Goal: Task Accomplishment & Management: Complete application form

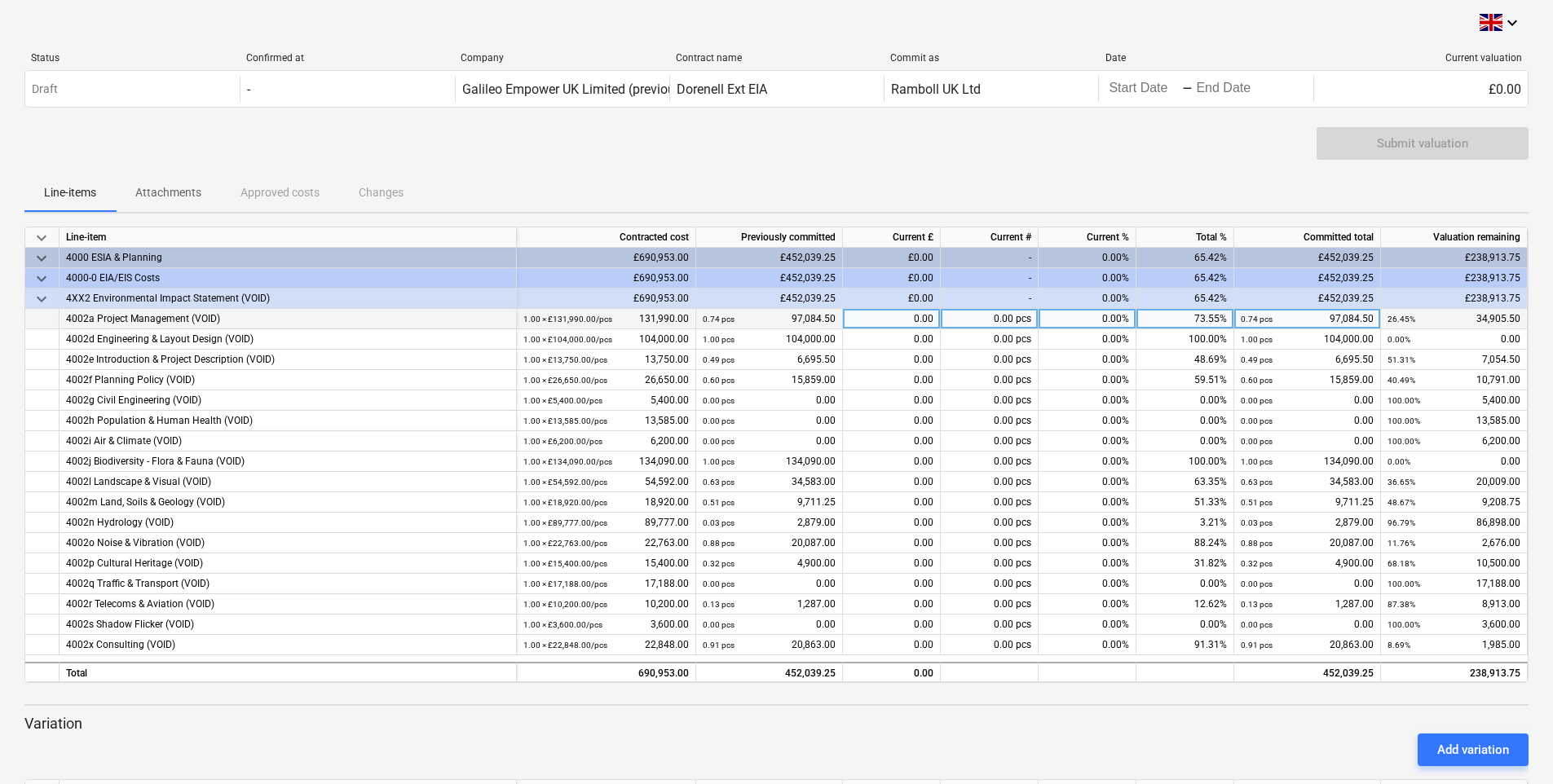
click at [927, 318] on div "0.00" at bounding box center [892, 319] width 97 height 20
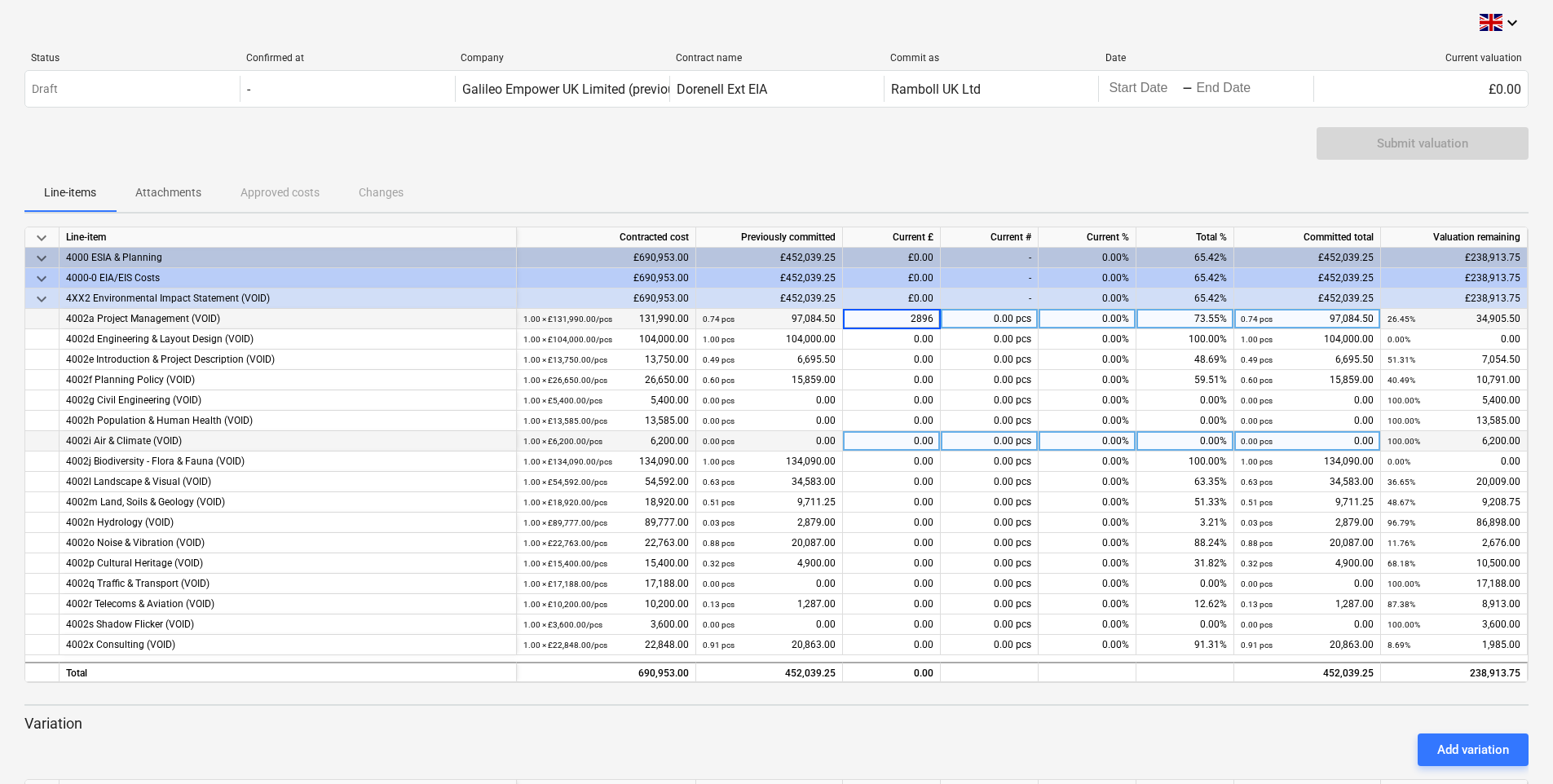
type input "28964"
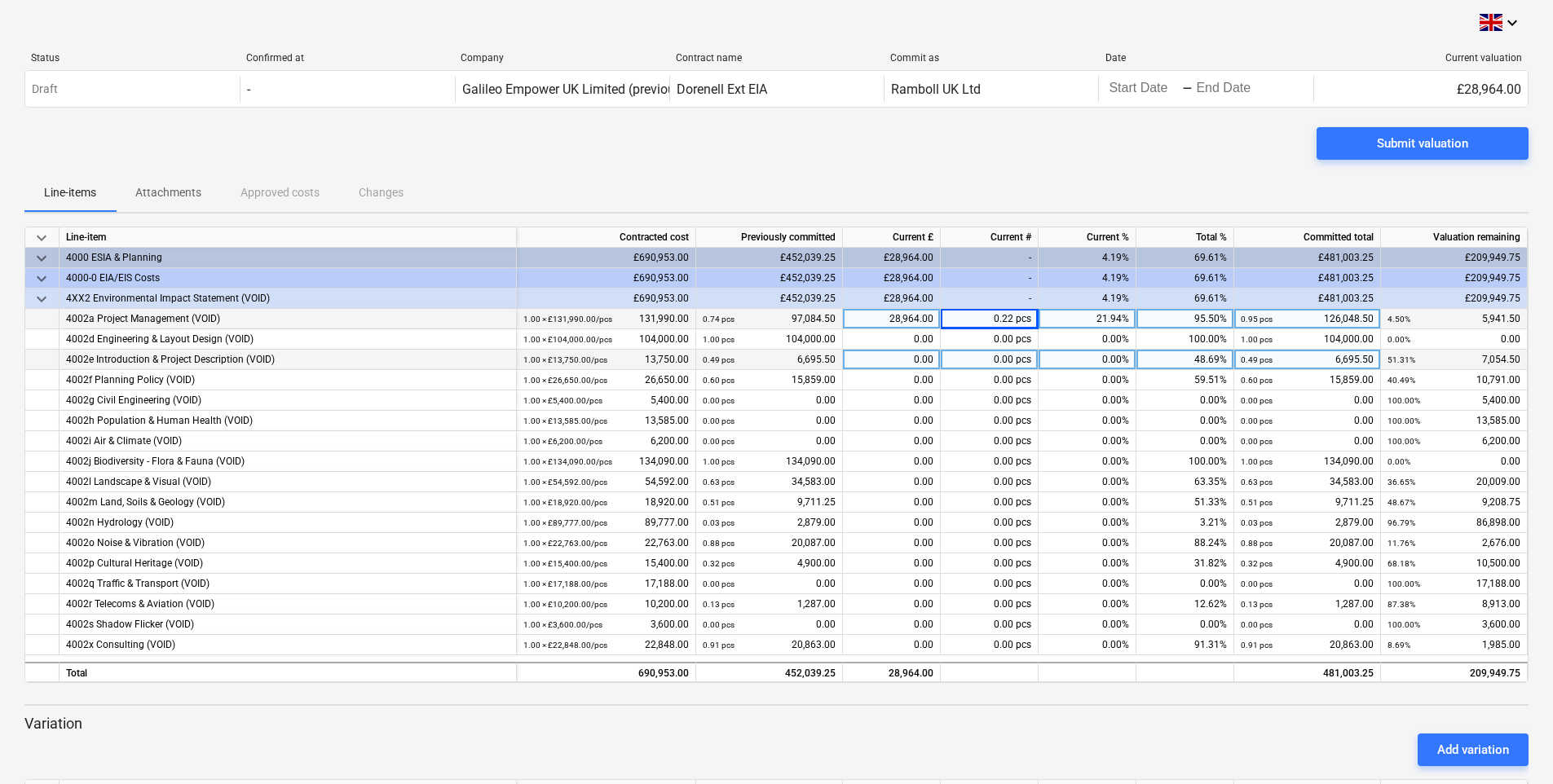
click at [923, 362] on div "0.00" at bounding box center [892, 359] width 97 height 20
click at [930, 361] on div "0.00" at bounding box center [892, 359] width 97 height 20
type input "6553"
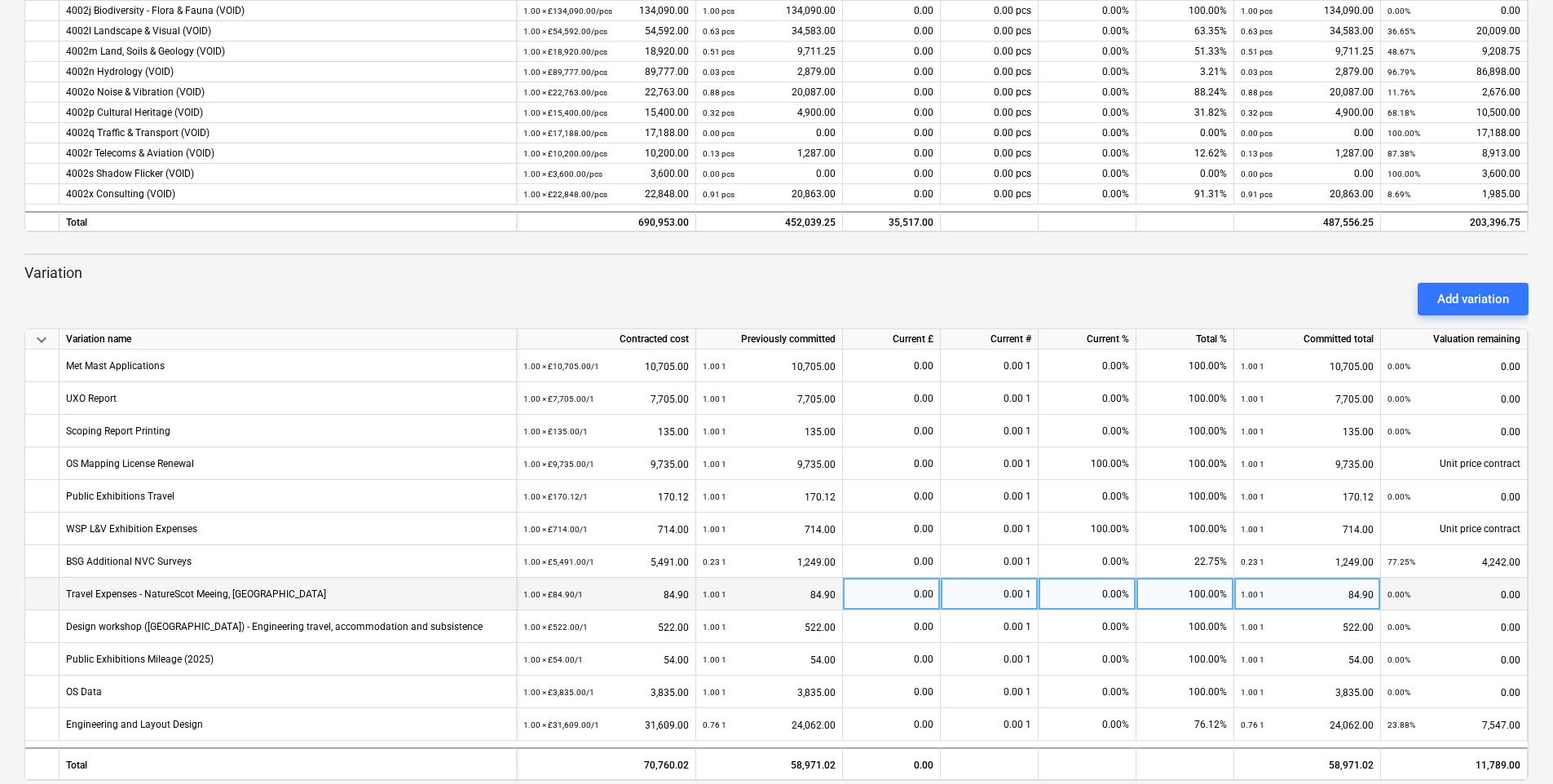
scroll to position [473, 0]
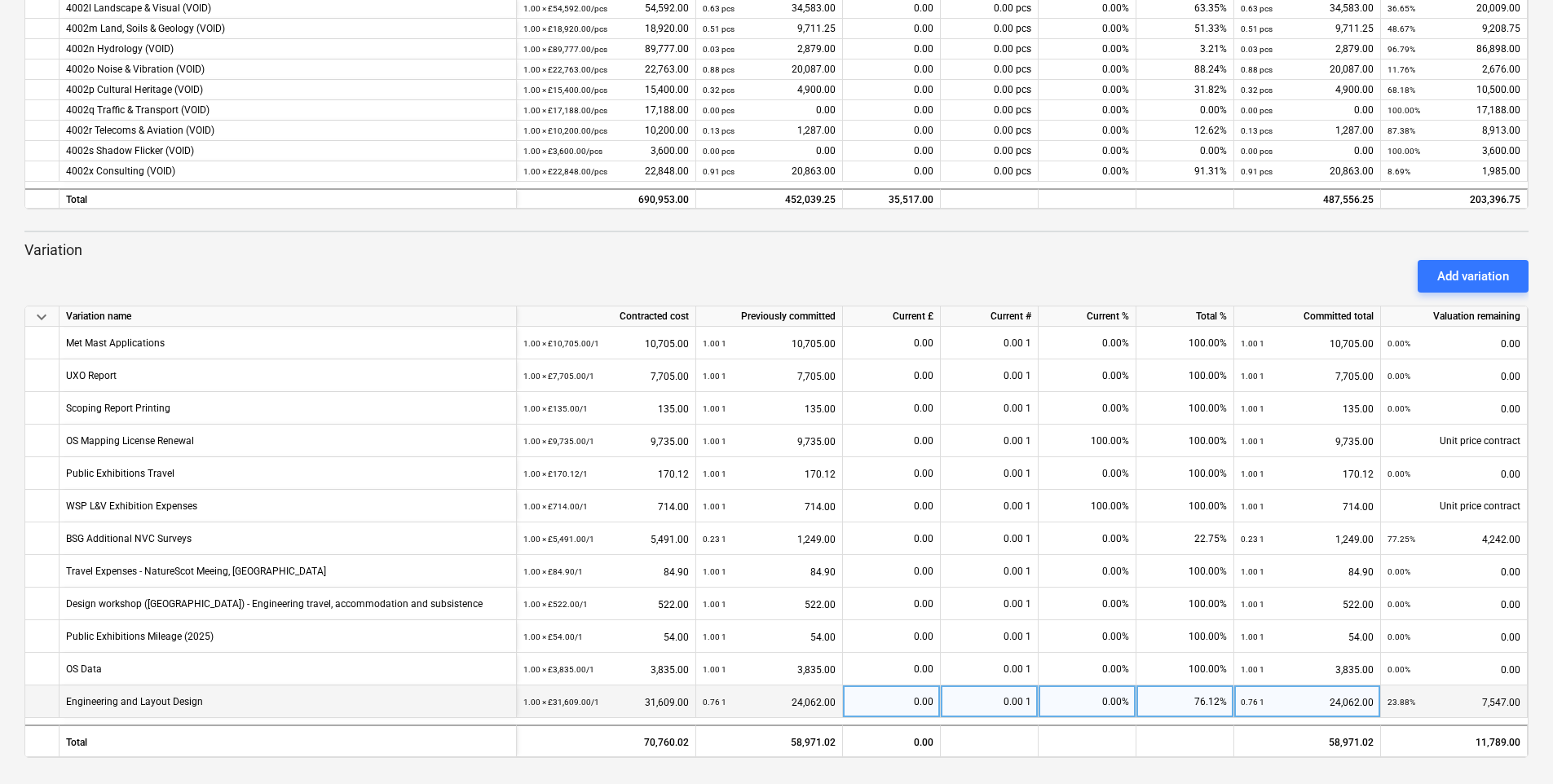
click at [931, 699] on div "0.00" at bounding box center [891, 701] width 84 height 33
type input "7547"
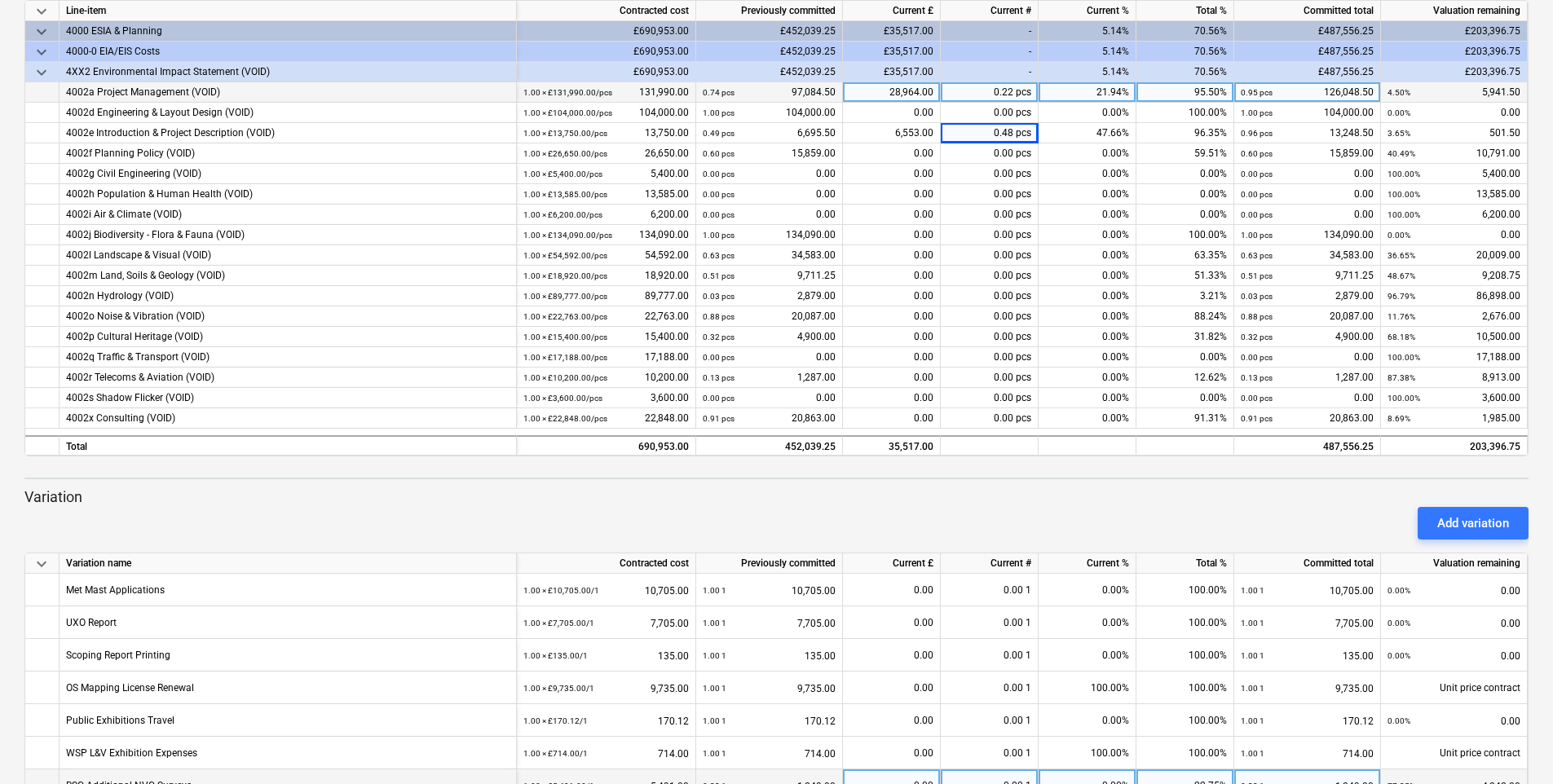
scroll to position [148, 0]
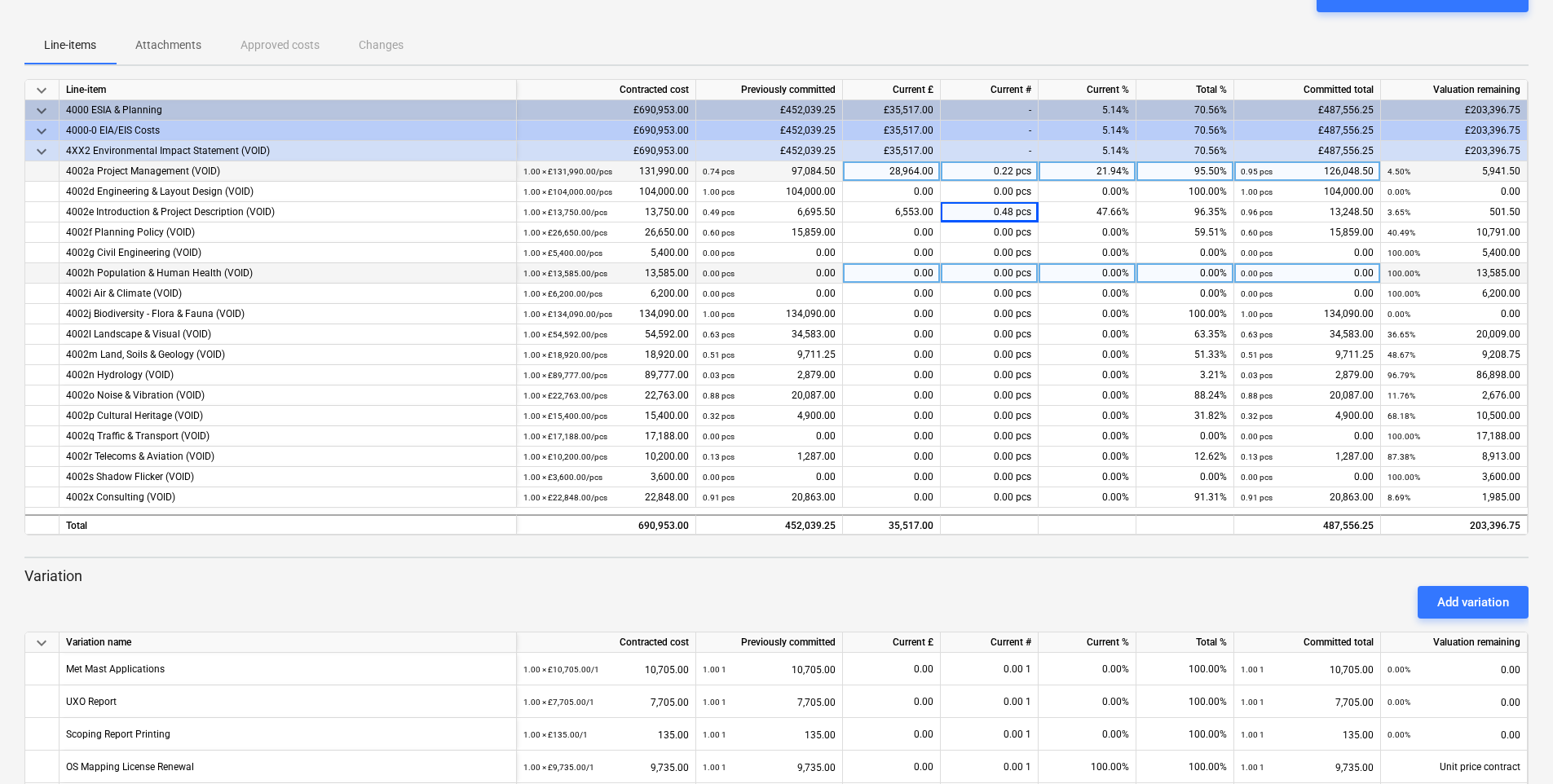
click at [680, 273] on div "1.00 × £13,585.00 / pcs 13,585.00" at bounding box center [606, 273] width 166 height 20
click at [923, 273] on div "0.00" at bounding box center [892, 273] width 97 height 20
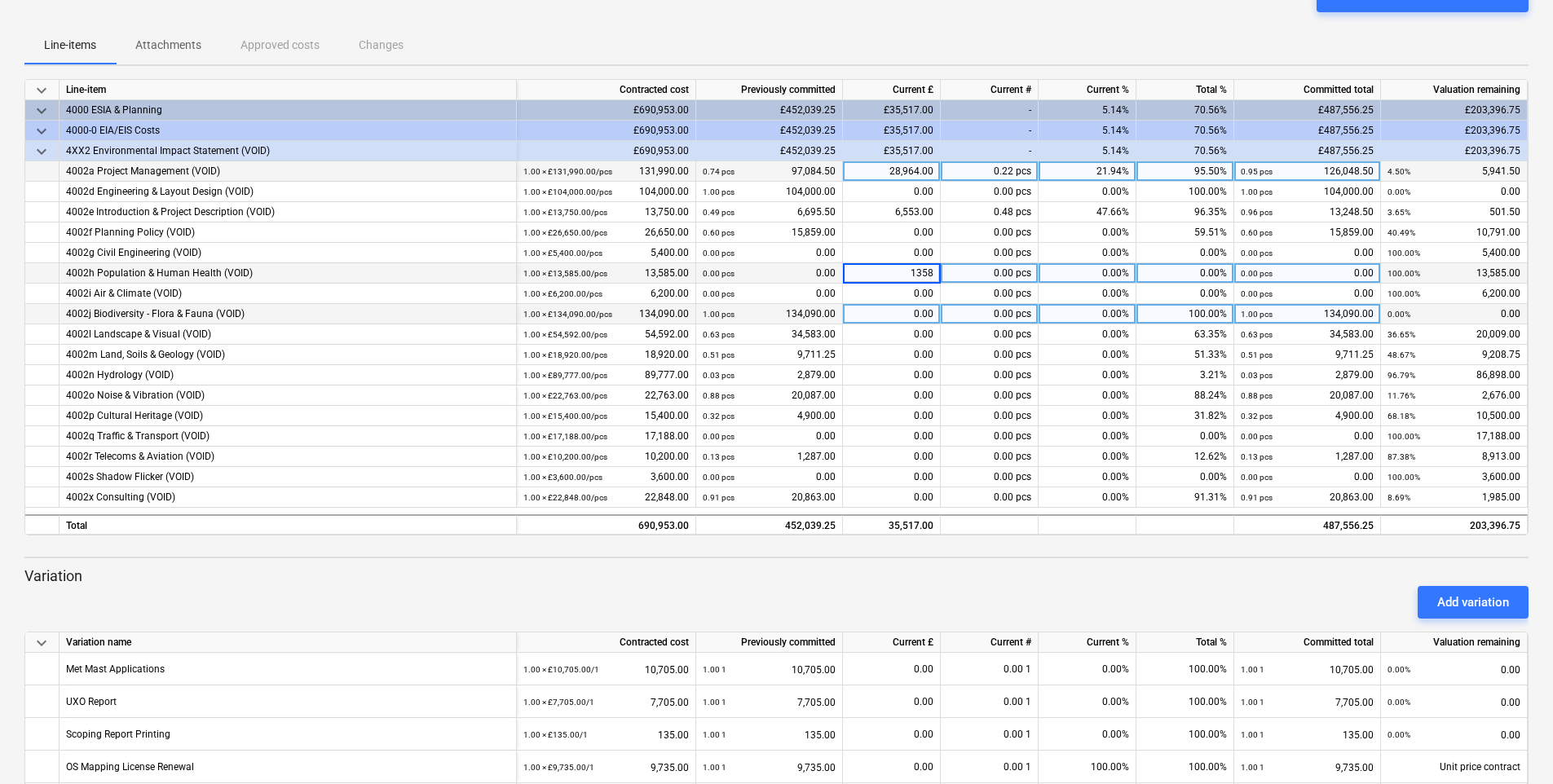
type input "13585"
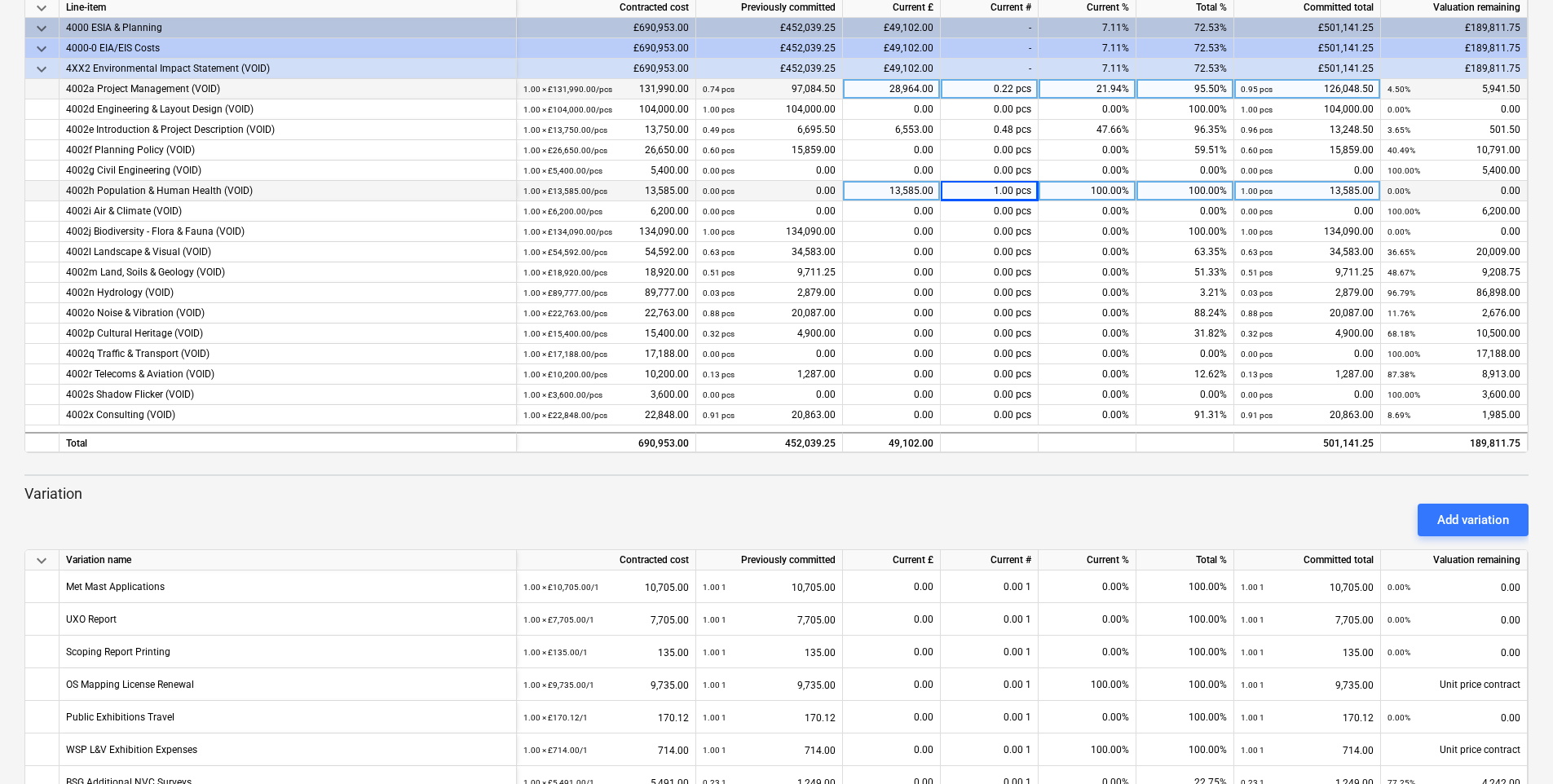
scroll to position [229, 0]
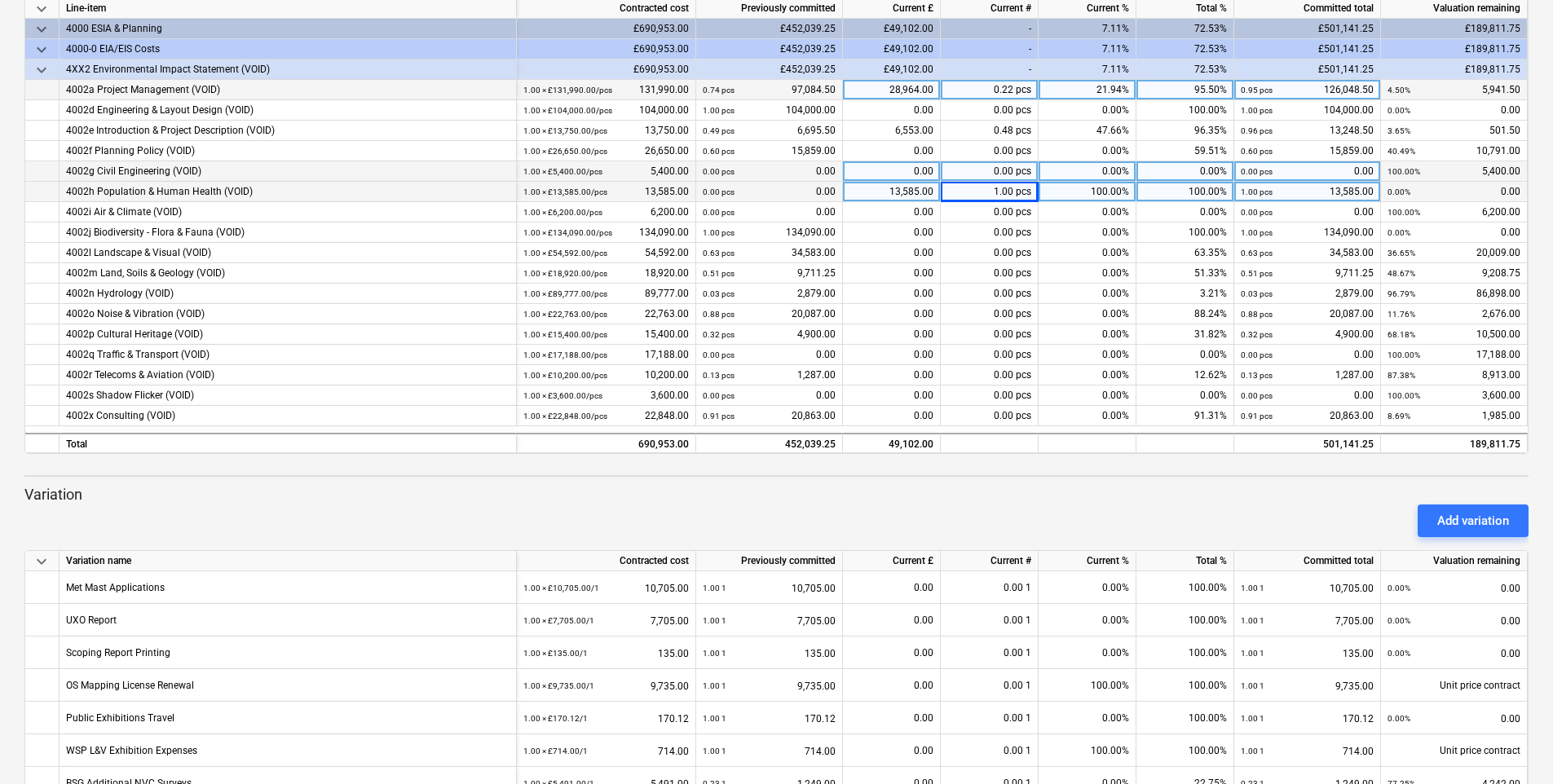
click at [929, 165] on div "0.00" at bounding box center [892, 171] width 97 height 20
click at [927, 172] on div "0.00" at bounding box center [892, 171] width 97 height 20
type input "5272"
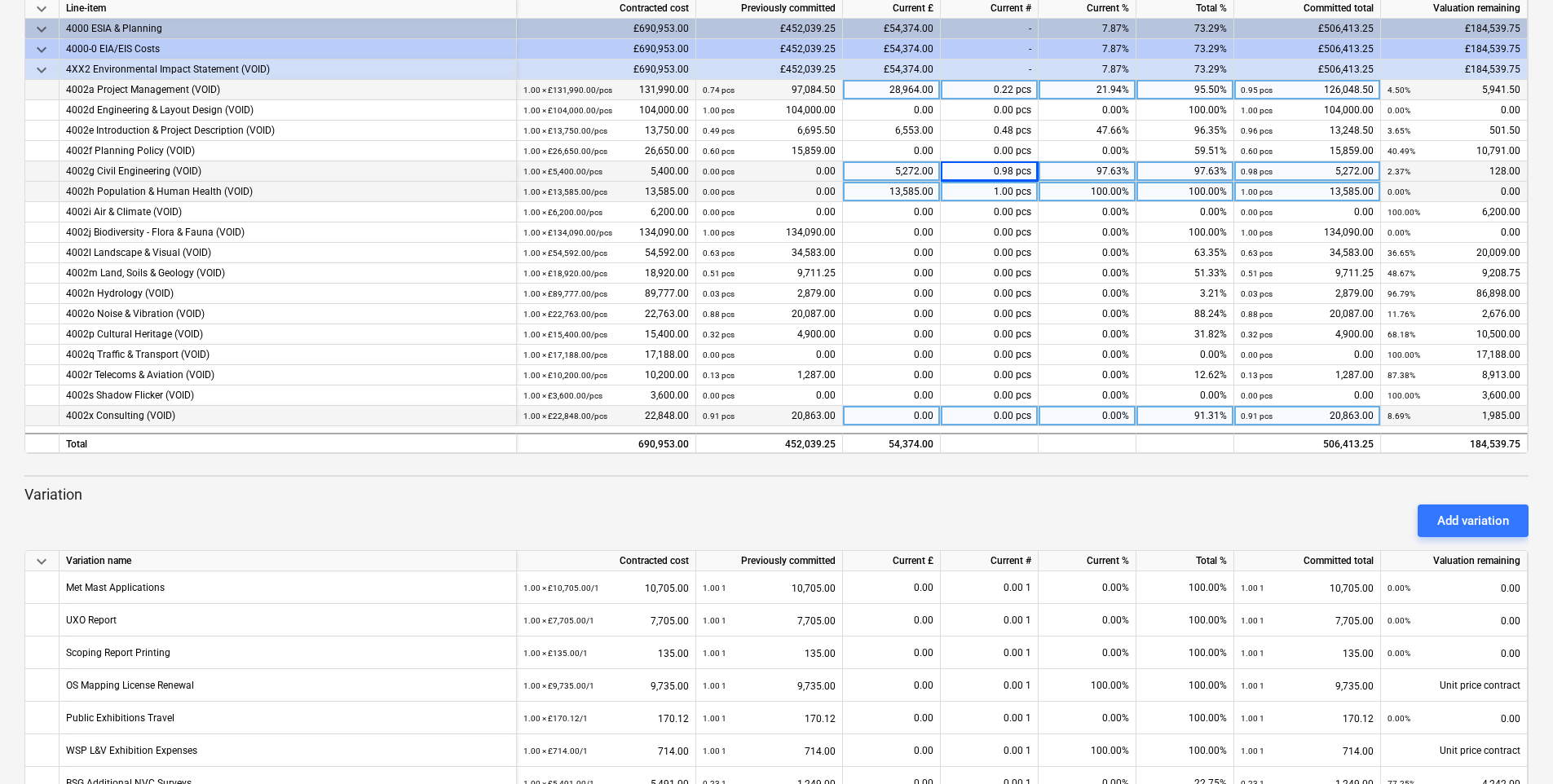
click at [918, 417] on div "0.00" at bounding box center [892, 415] width 97 height 20
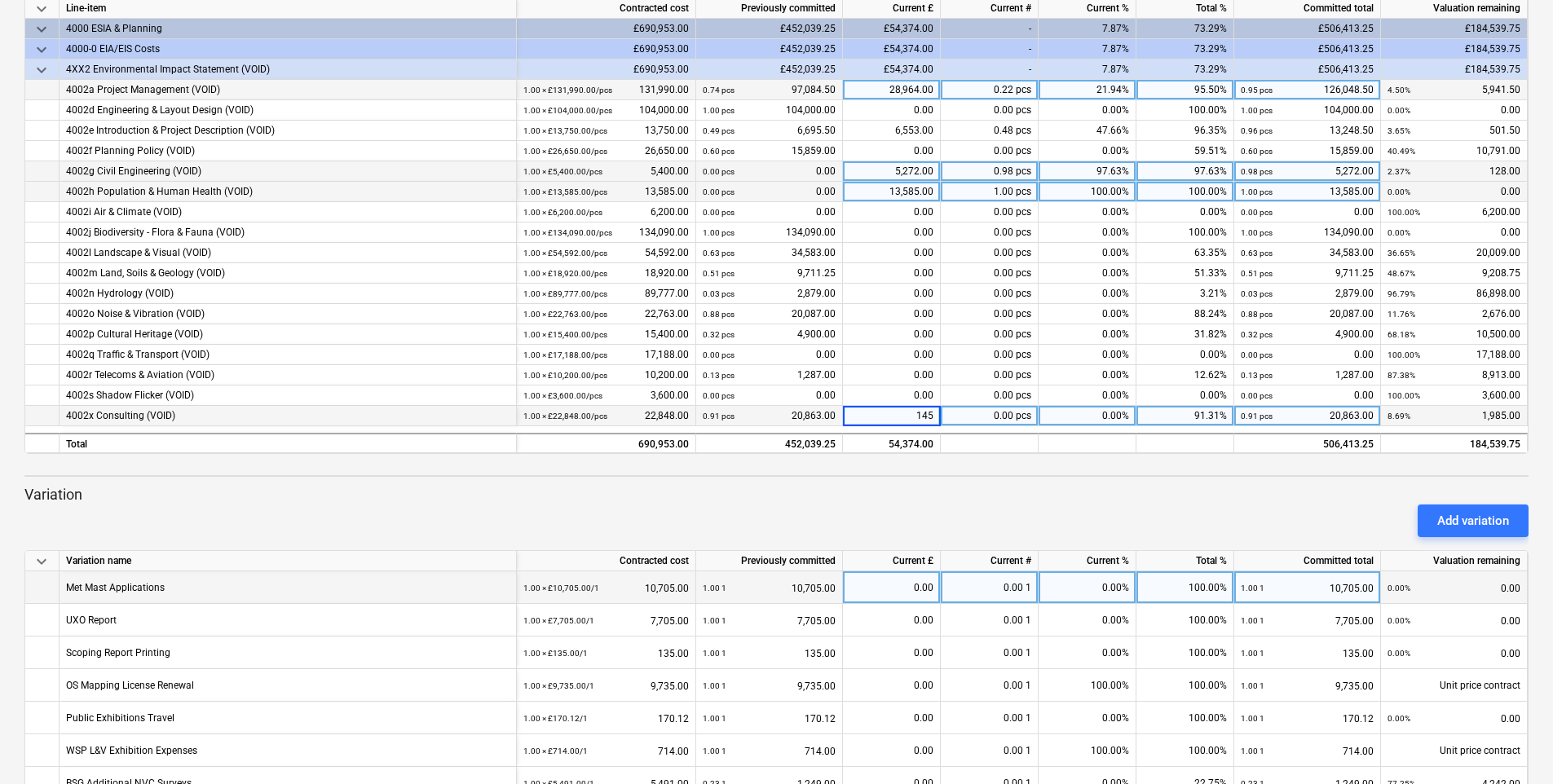
type input "1450"
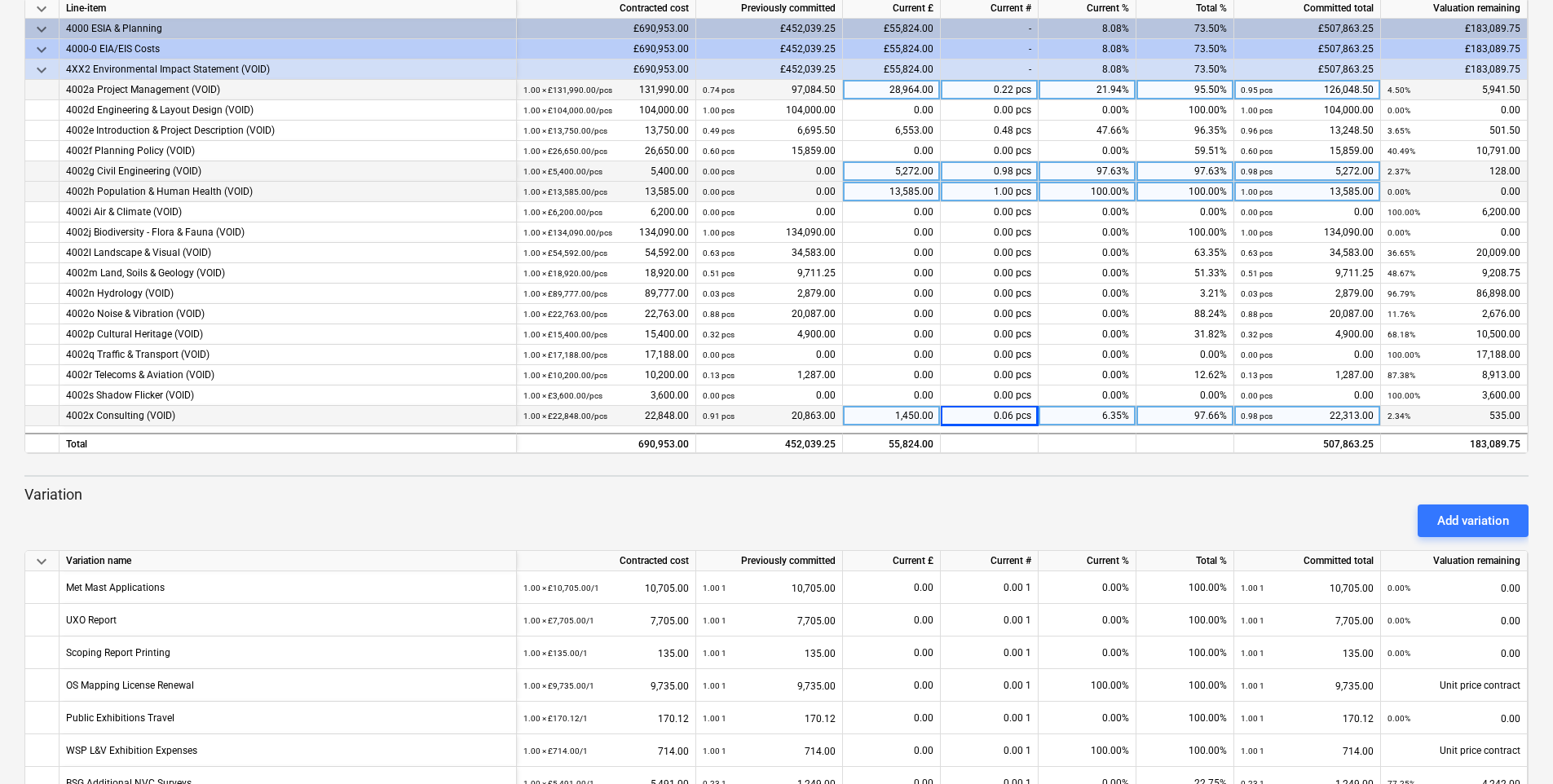
drag, startPoint x: 820, startPoint y: 395, endPoint x: 892, endPoint y: 467, distance: 101.8
click at [821, 395] on div "0.00 pcs 0.00" at bounding box center [769, 395] width 133 height 20
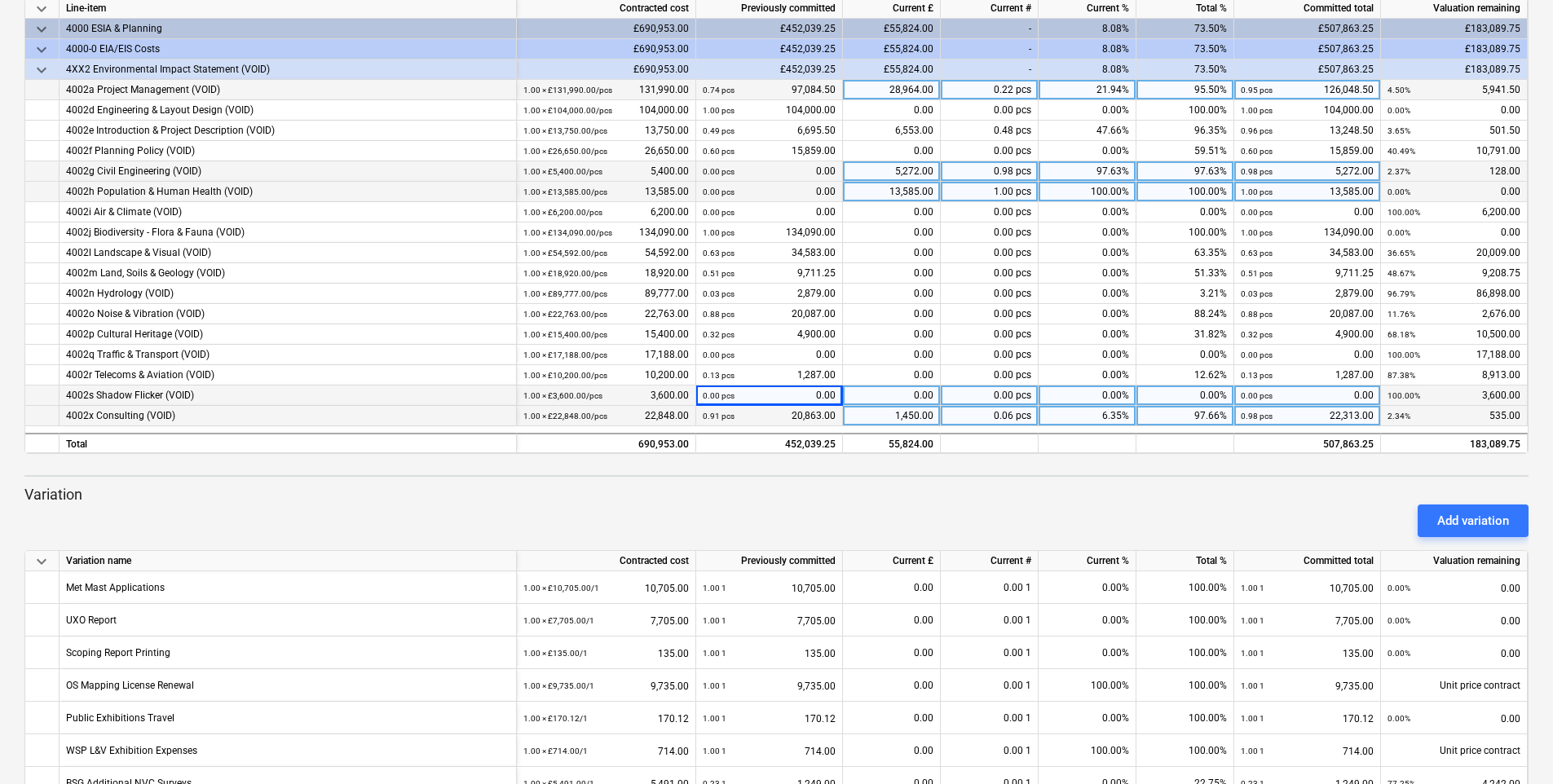
click at [919, 395] on div "0.00" at bounding box center [892, 395] width 97 height 20
type input "1613"
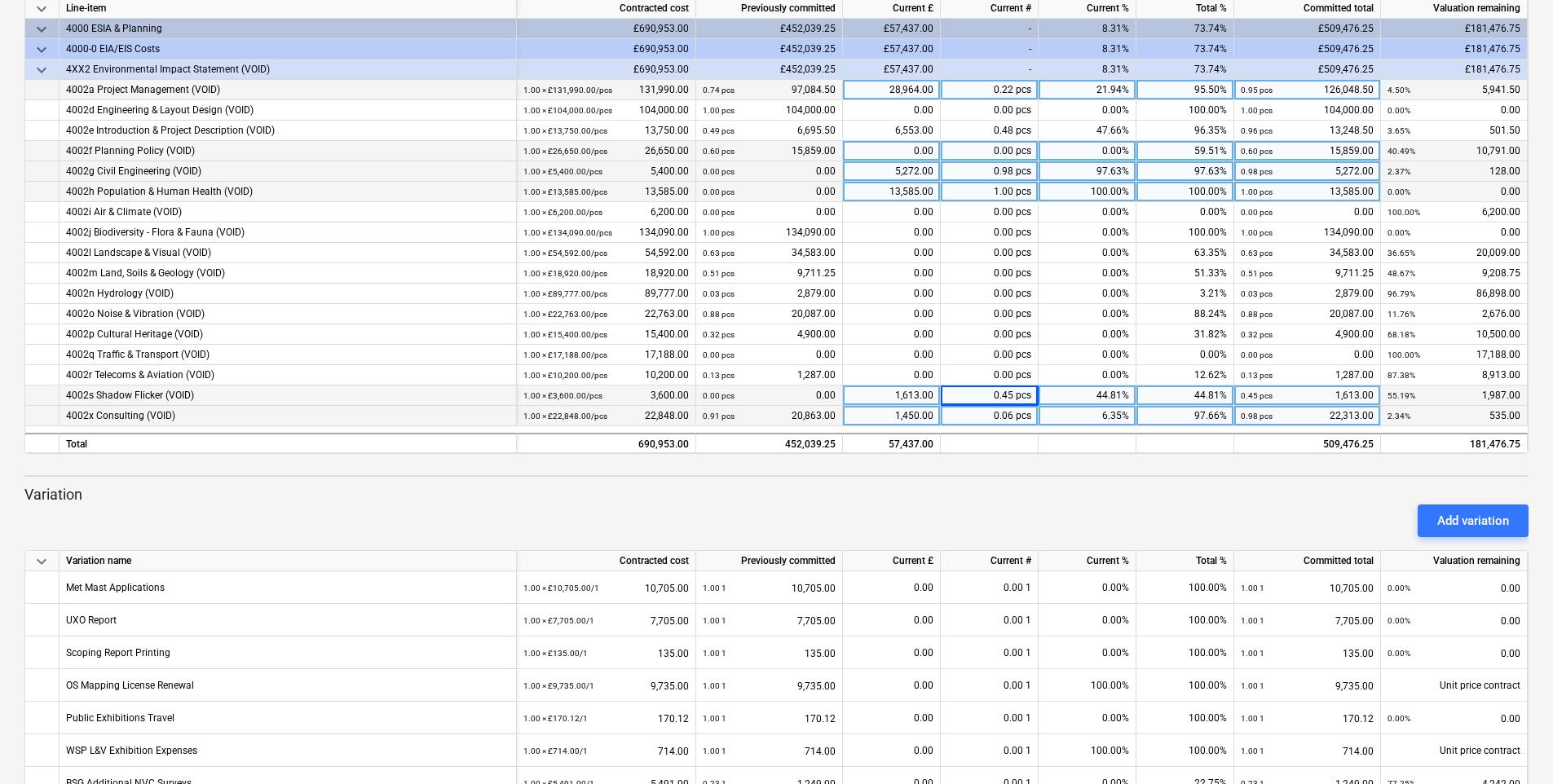
click at [927, 150] on div "0.00" at bounding box center [892, 150] width 97 height 20
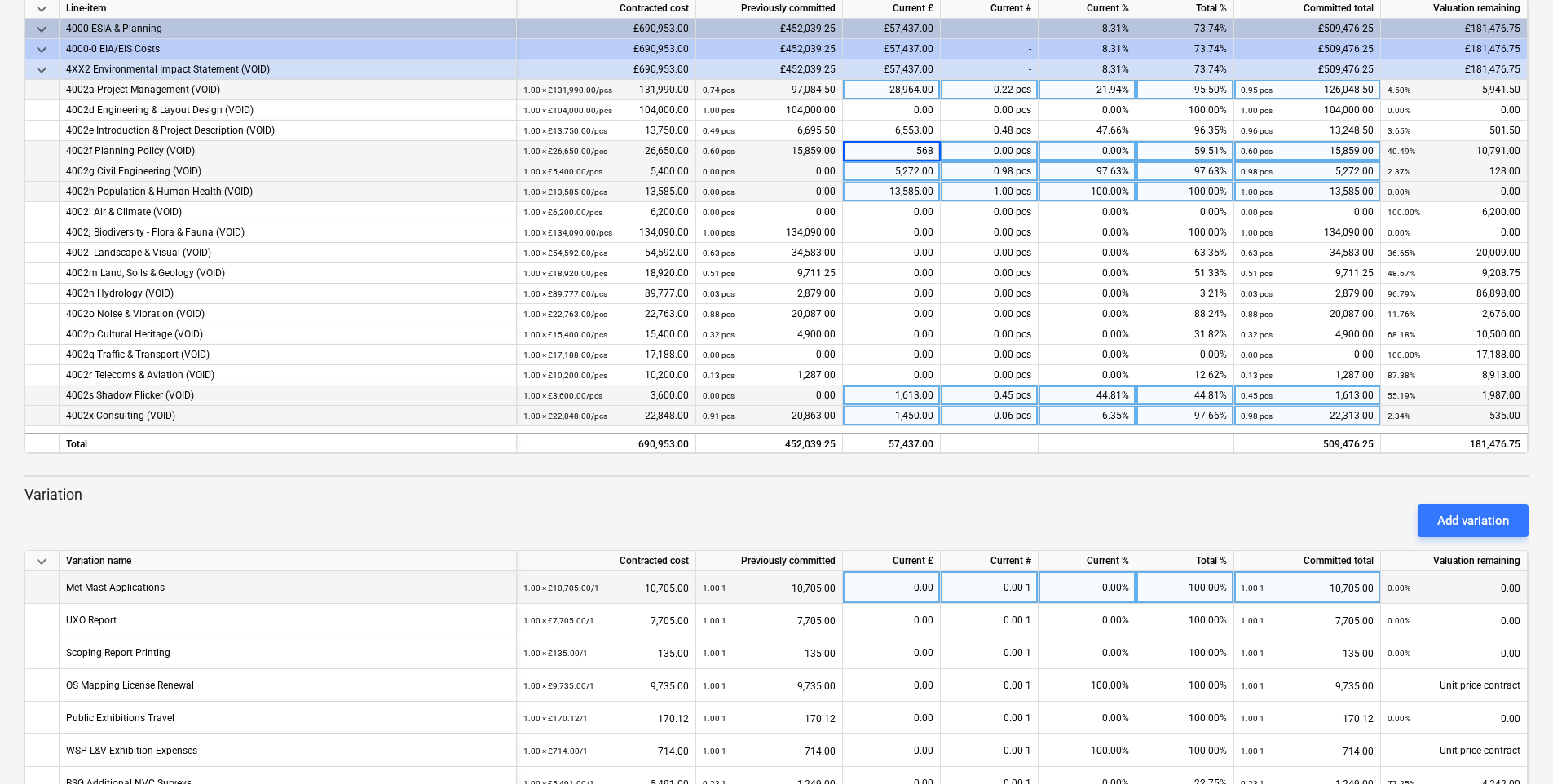
type input "5687"
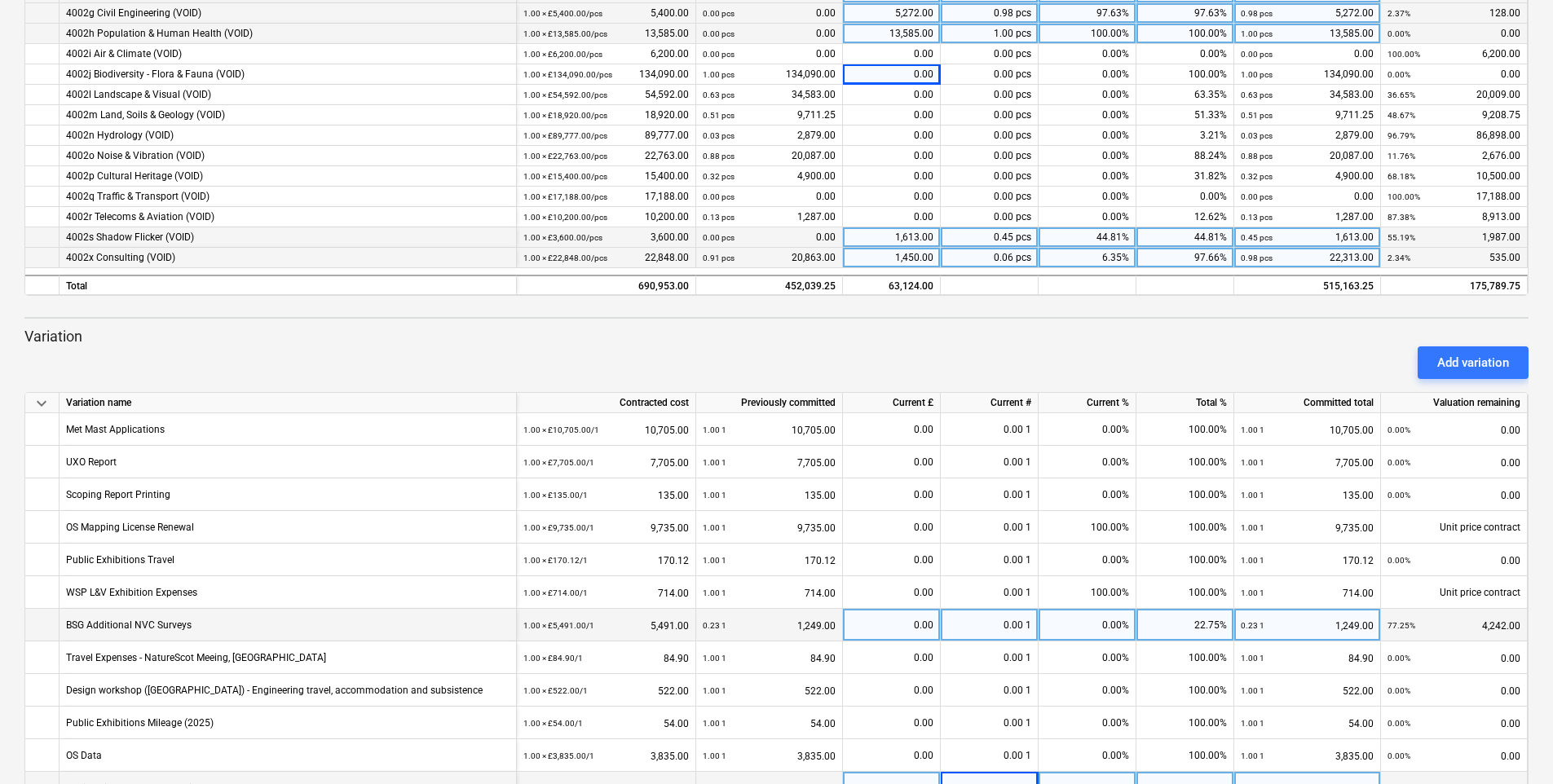
scroll to position [473, 0]
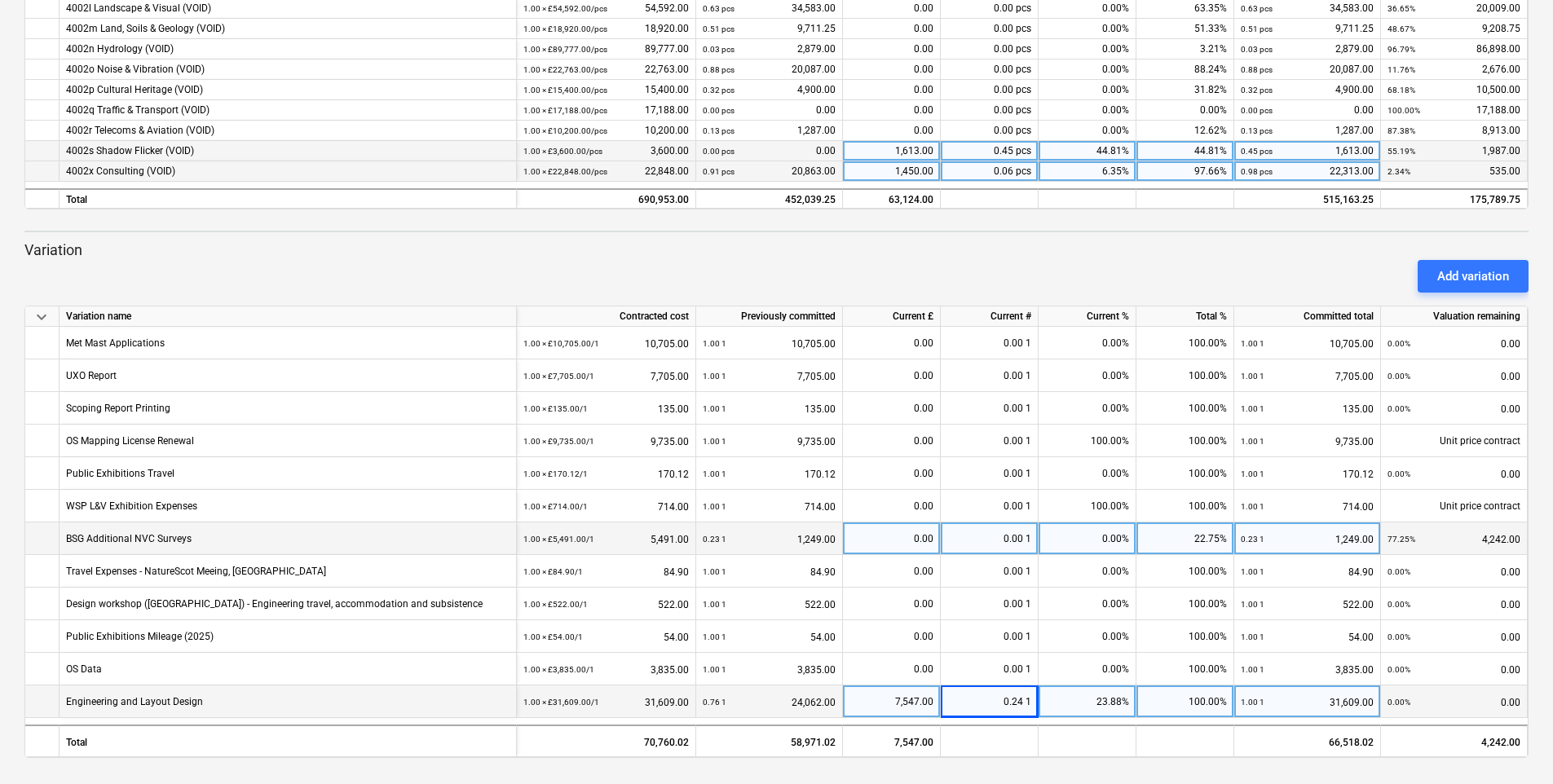
click at [923, 534] on div "0.00" at bounding box center [891, 538] width 84 height 33
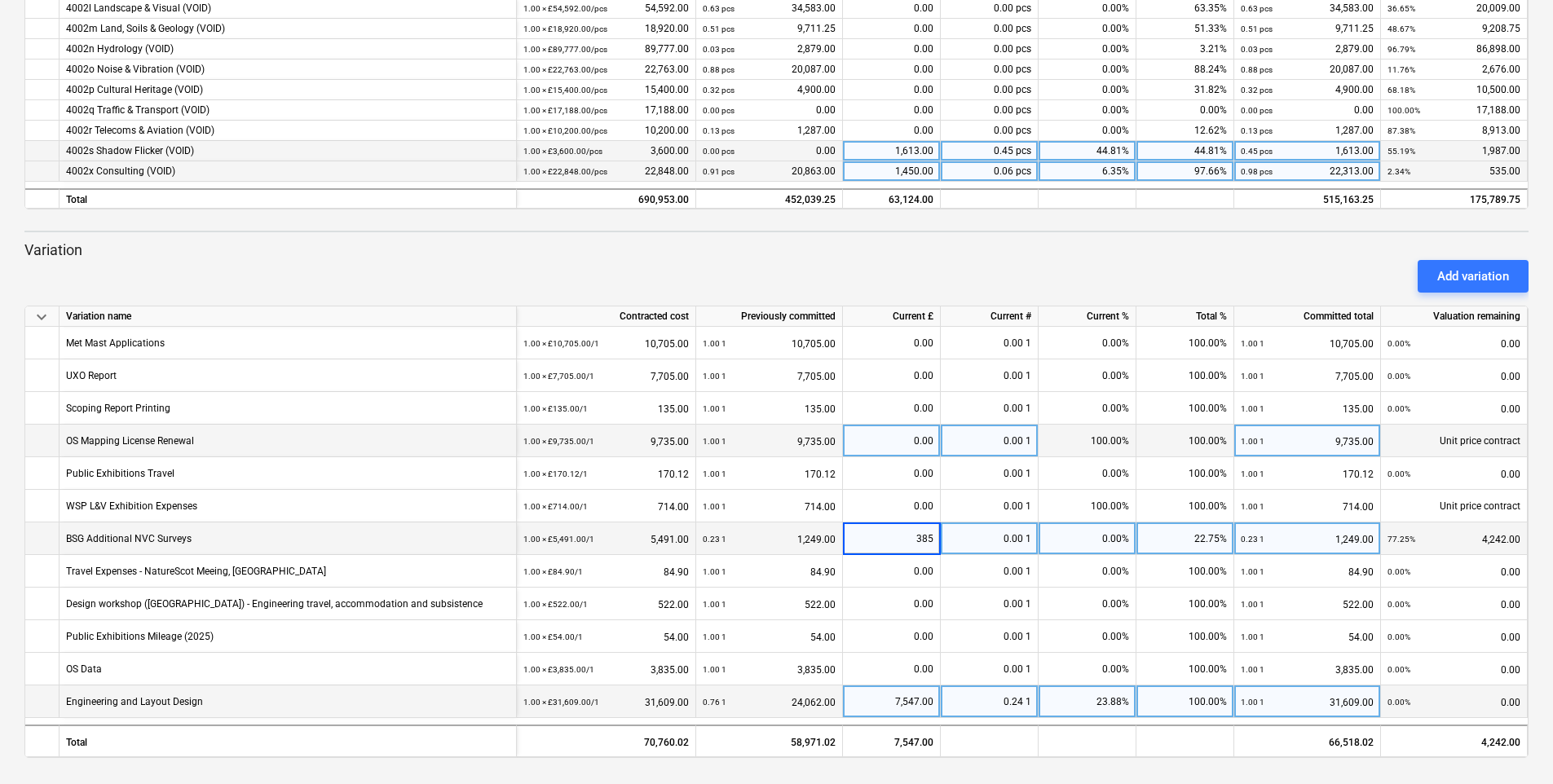
type input "3850"
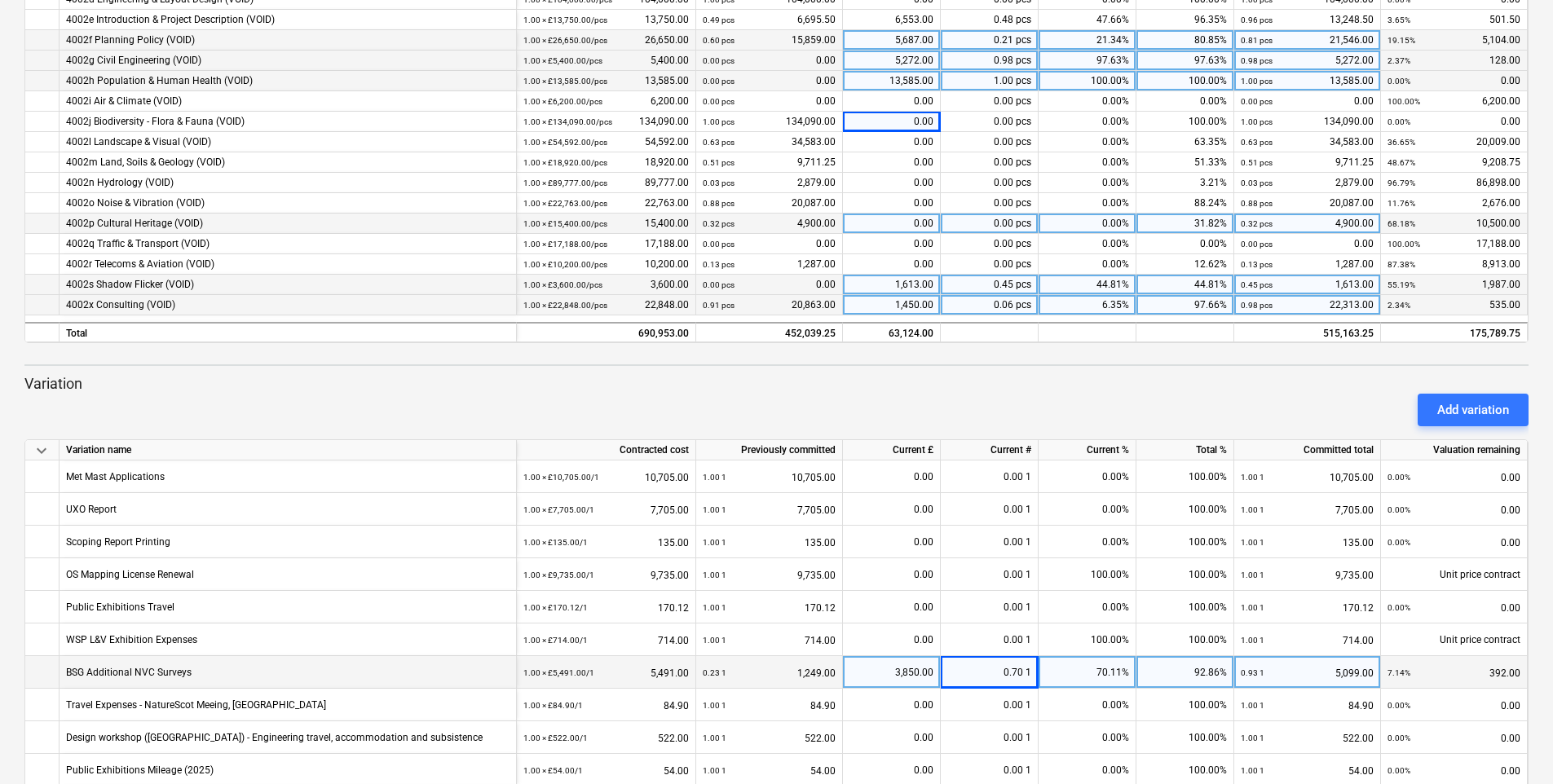
scroll to position [311, 0]
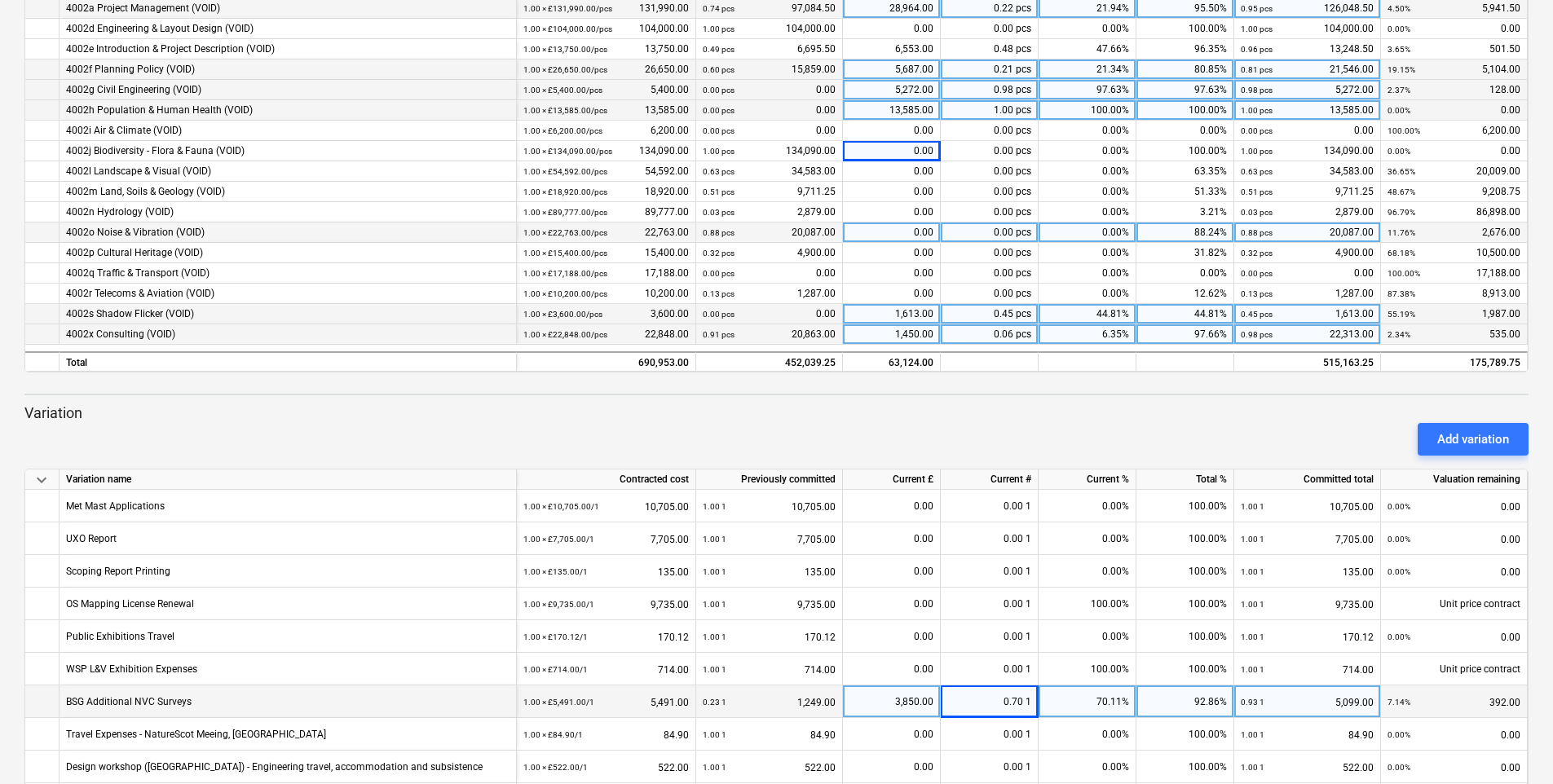
click at [920, 231] on div "0.00" at bounding box center [892, 232] width 97 height 20
type input "1650"
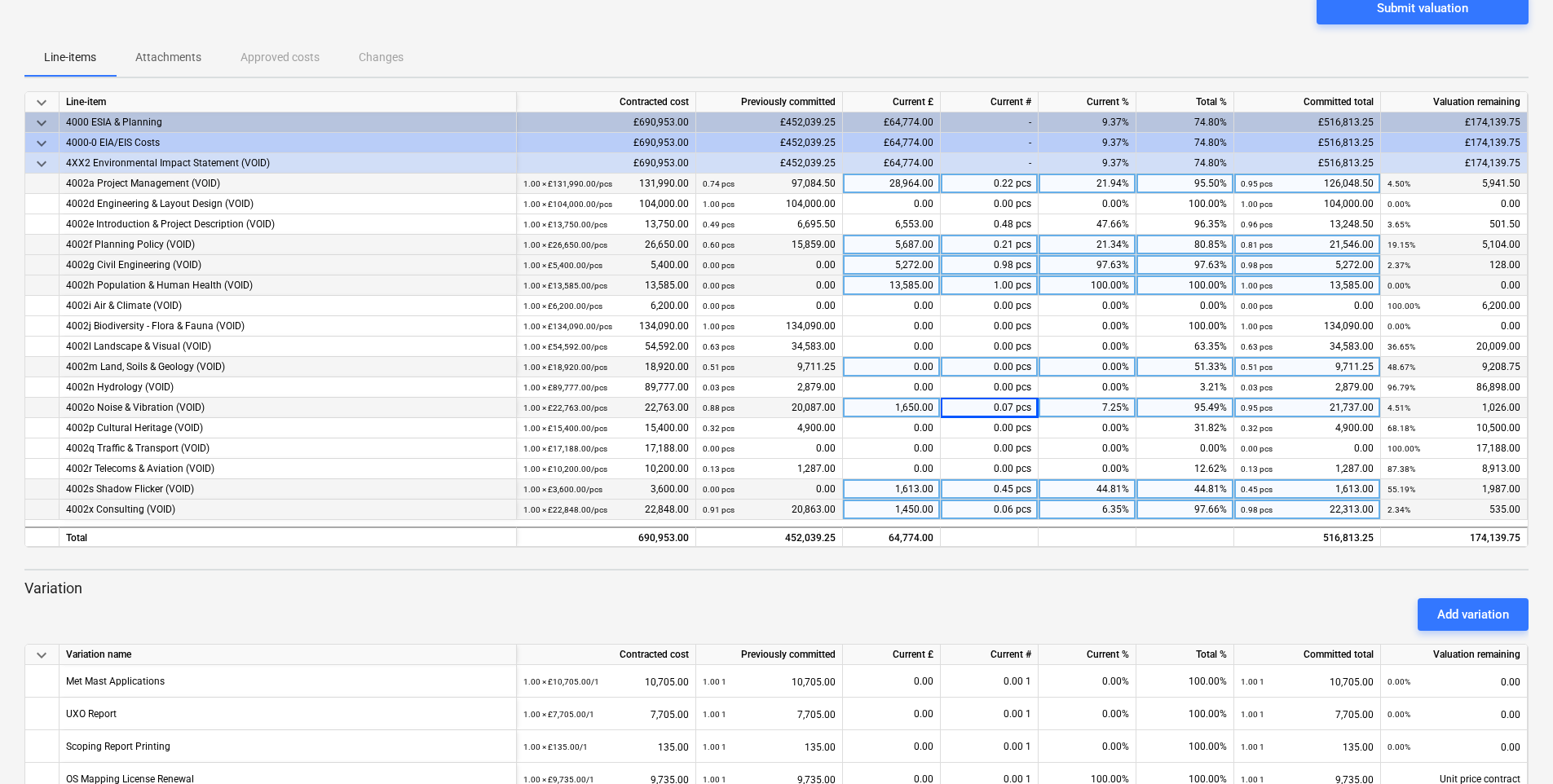
scroll to position [0, 0]
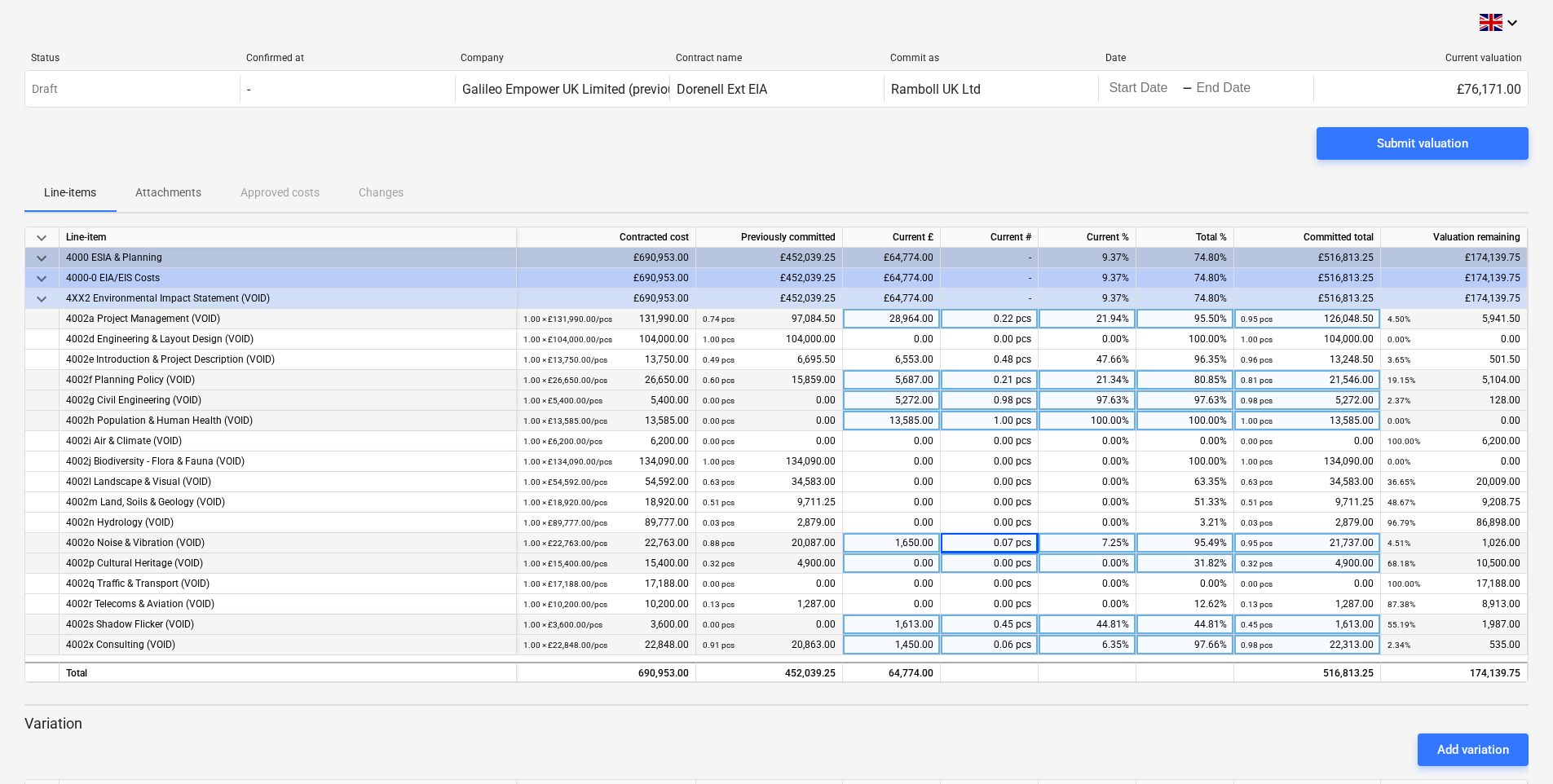
click at [918, 563] on div "0.00" at bounding box center [892, 563] width 97 height 20
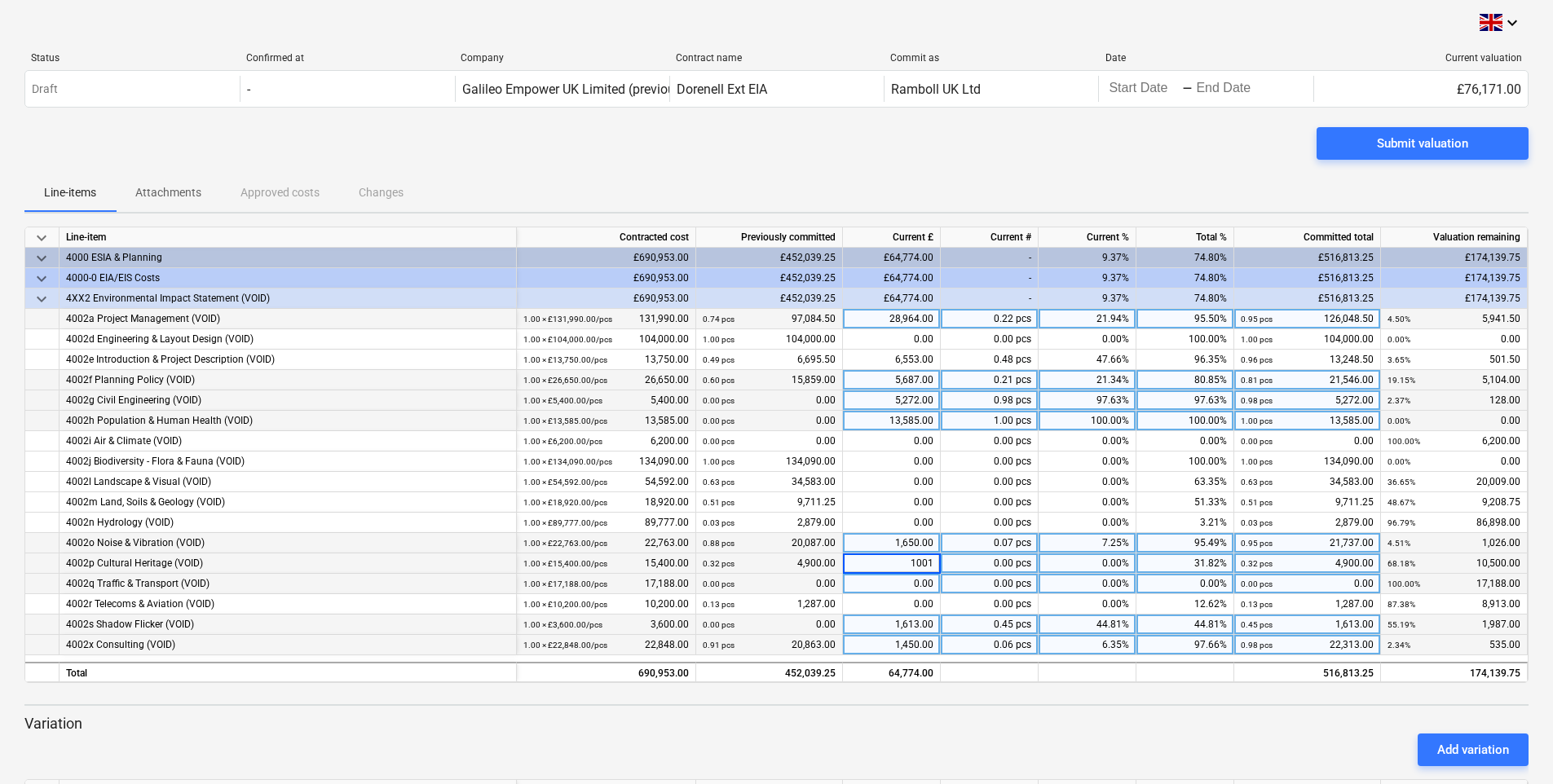
type input "10010"
click at [922, 583] on div "0.00" at bounding box center [892, 583] width 97 height 20
type input "3685"
click at [27, 584] on div at bounding box center [42, 583] width 35 height 20
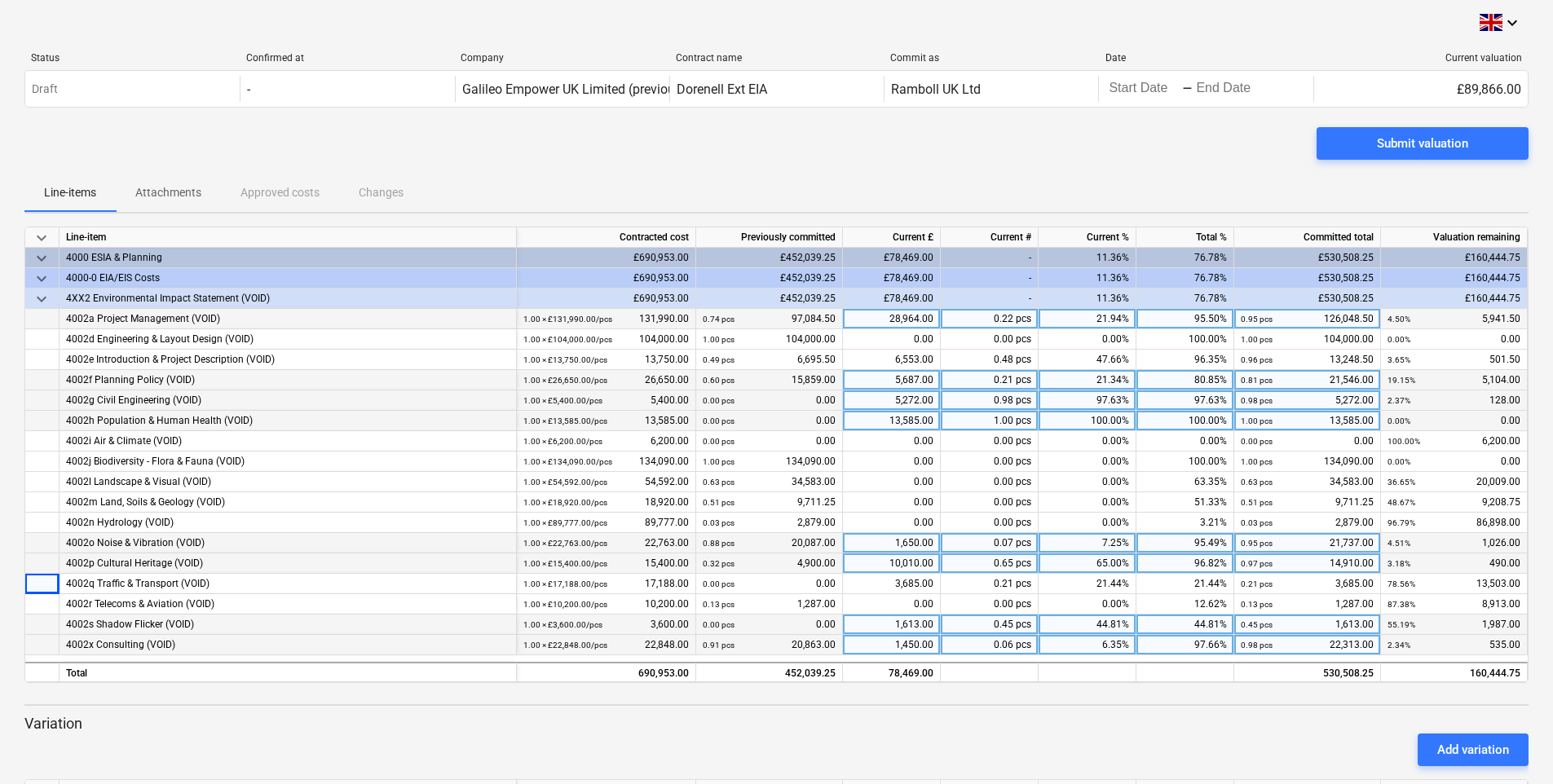
click at [786, 736] on div "Add variation" at bounding box center [776, 749] width 1517 height 46
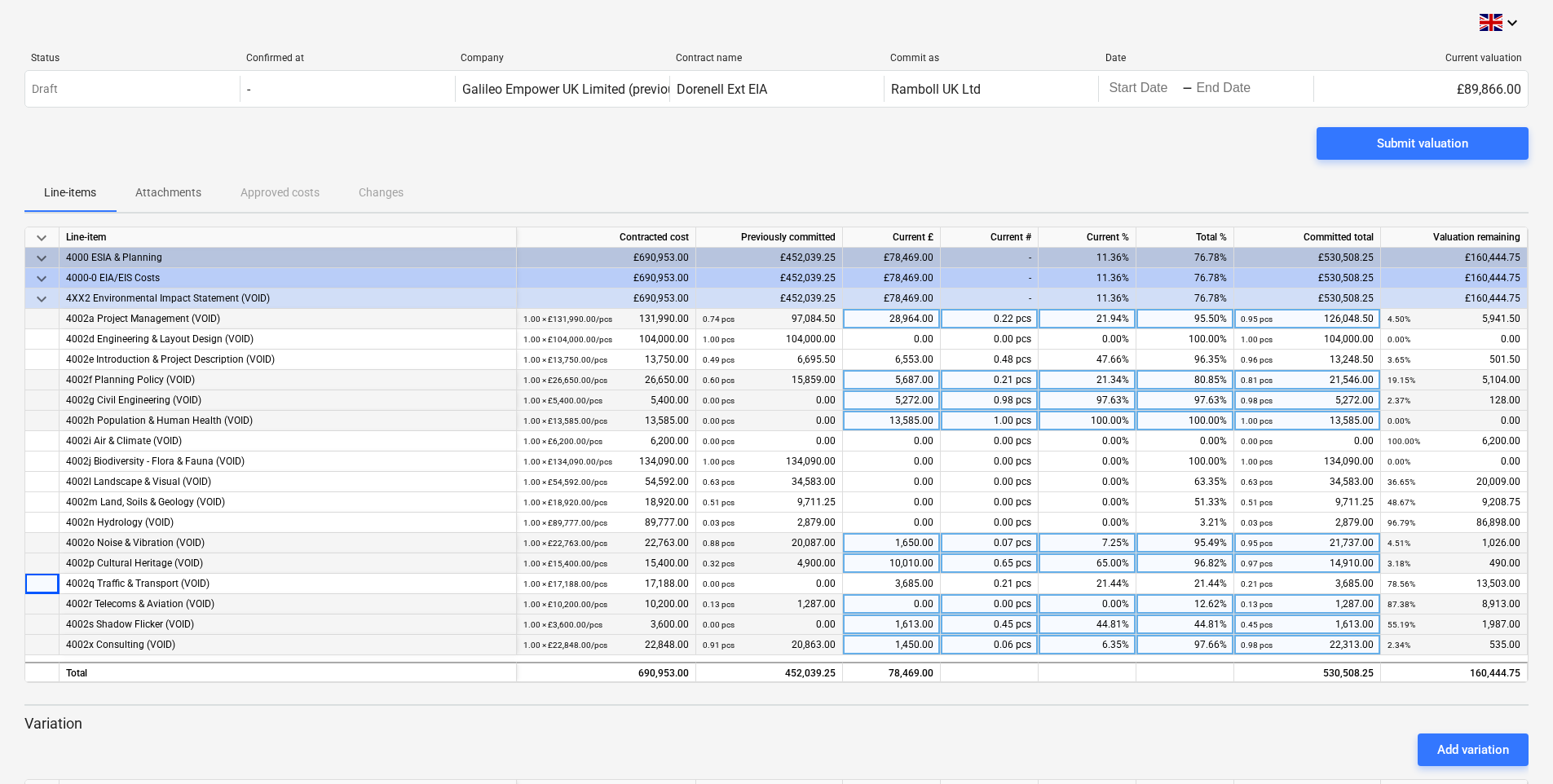
click at [243, 599] on div "4002r Telecoms & Aviation (VOID)" at bounding box center [288, 603] width 444 height 20
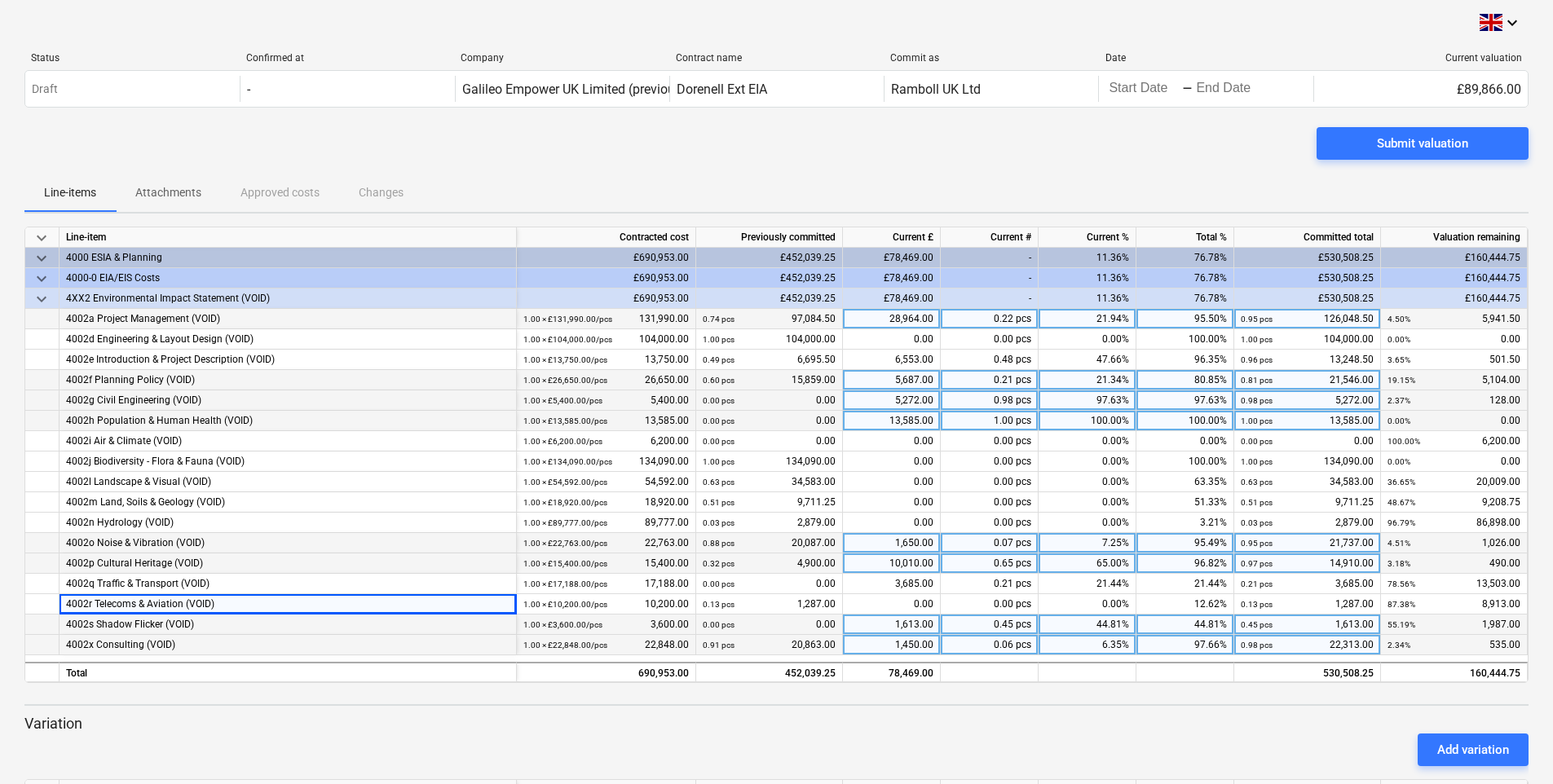
click at [762, 743] on div "Add variation" at bounding box center [776, 749] width 1517 height 46
drag, startPoint x: 1042, startPoint y: 157, endPoint x: 828, endPoint y: 284, distance: 248.8
click at [1042, 157] on div "Submit valuation" at bounding box center [776, 150] width 1504 height 46
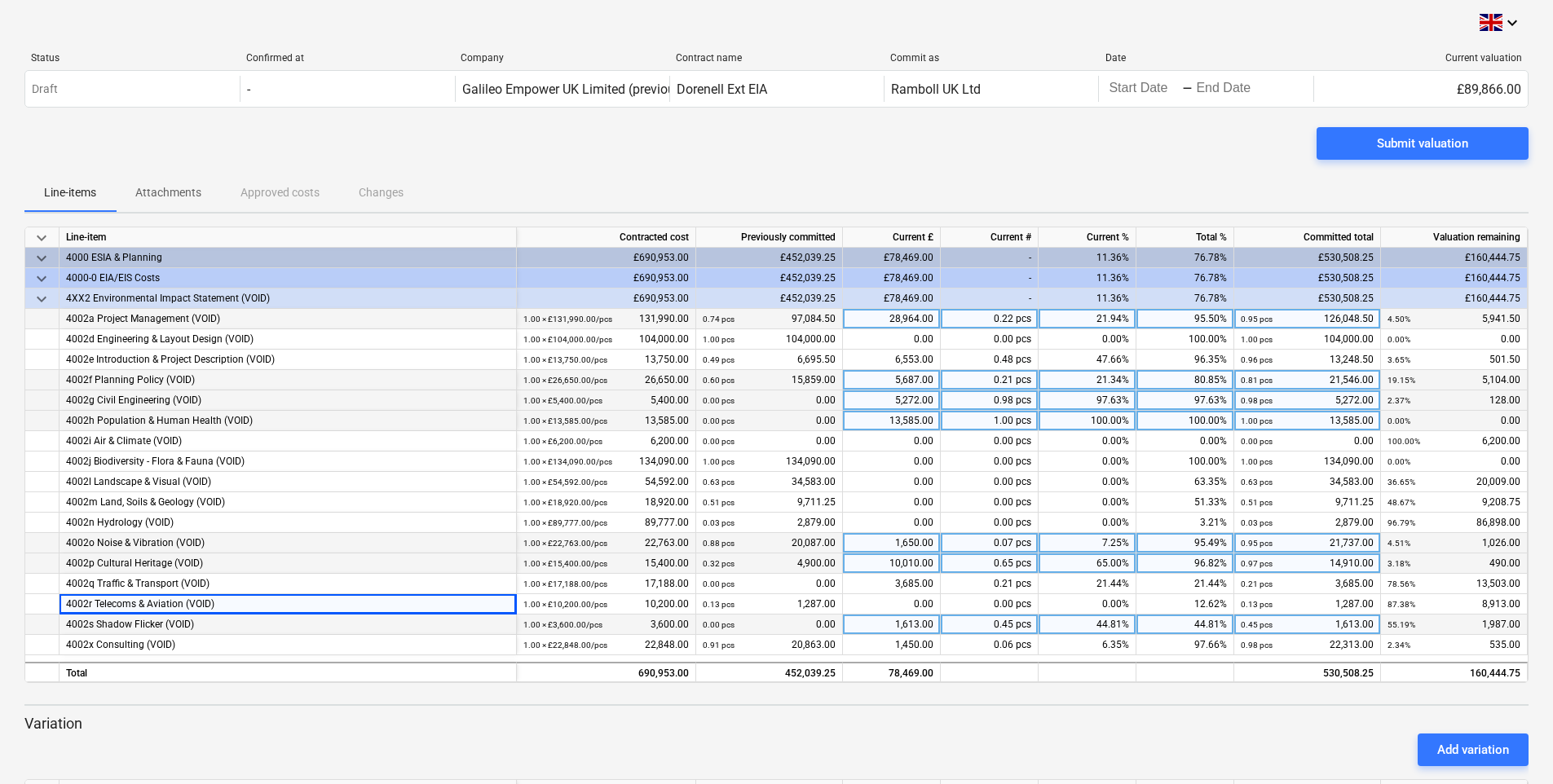
click at [891, 317] on div "28,964.00" at bounding box center [892, 319] width 97 height 20
click at [913, 380] on div "5,687.00" at bounding box center [892, 380] width 97 height 20
click at [108, 396] on div "4002g Civil Engineering (VOID)" at bounding box center [288, 400] width 444 height 20
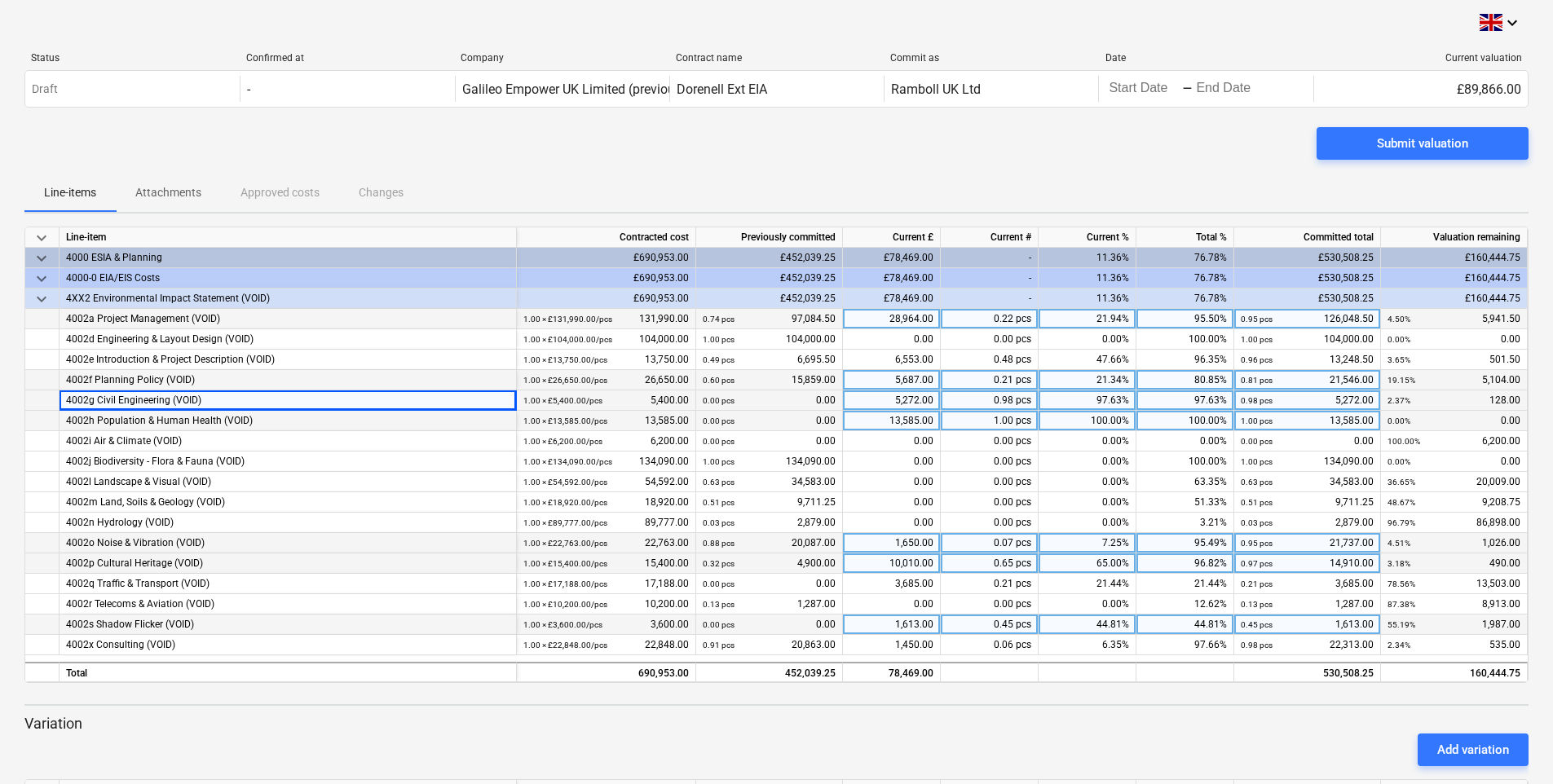
click at [925, 401] on div "5,272.00" at bounding box center [892, 400] width 97 height 20
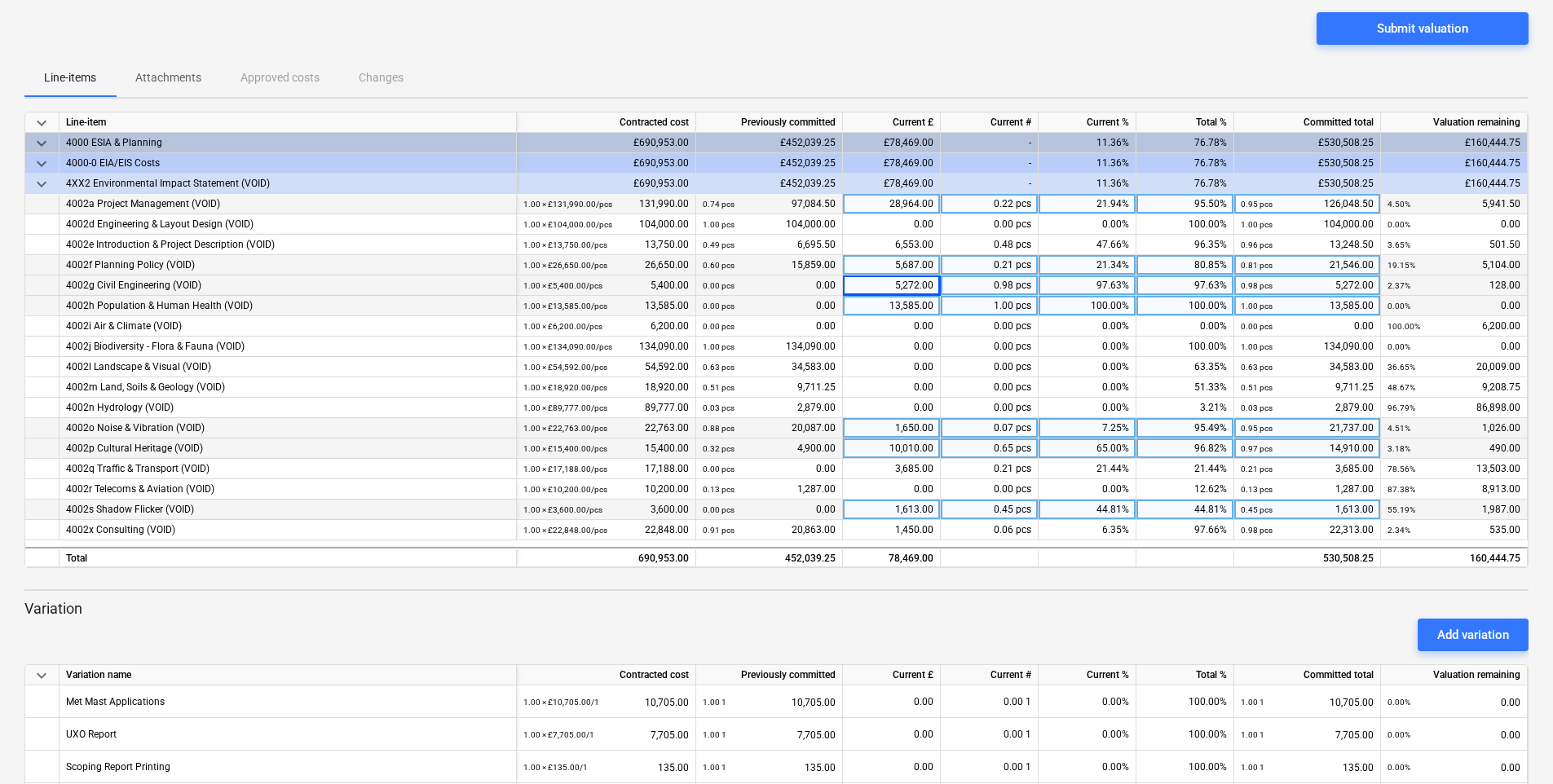
scroll to position [311, 0]
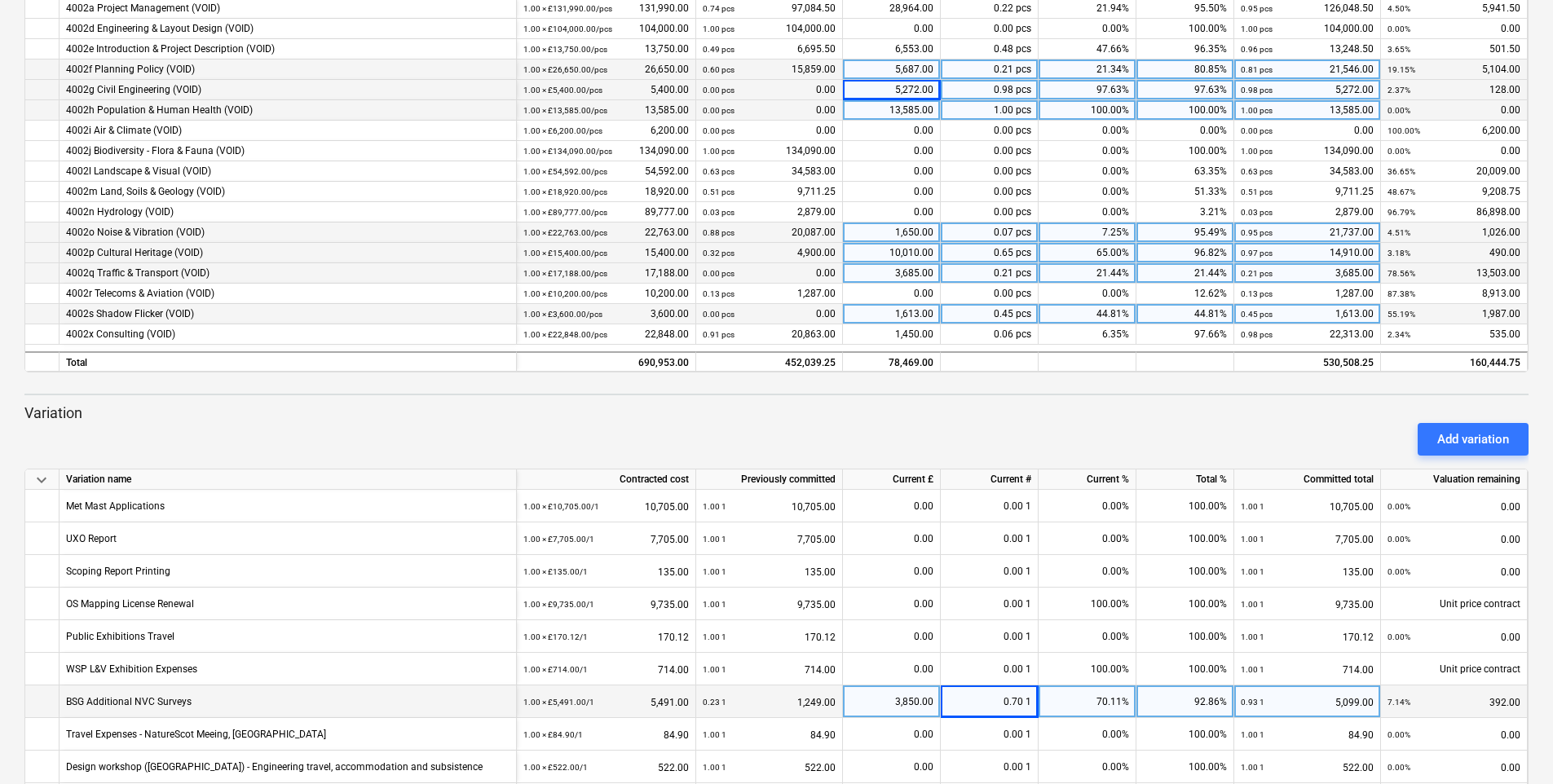
drag, startPoint x: 1121, startPoint y: 422, endPoint x: 914, endPoint y: 265, distance: 259.8
click at [1121, 422] on div "Add variation" at bounding box center [776, 439] width 1517 height 46
click at [1055, 408] on div "Variation Add variation" at bounding box center [776, 429] width 1504 height 52
click at [917, 68] on div "5,687.00" at bounding box center [892, 69] width 97 height 20
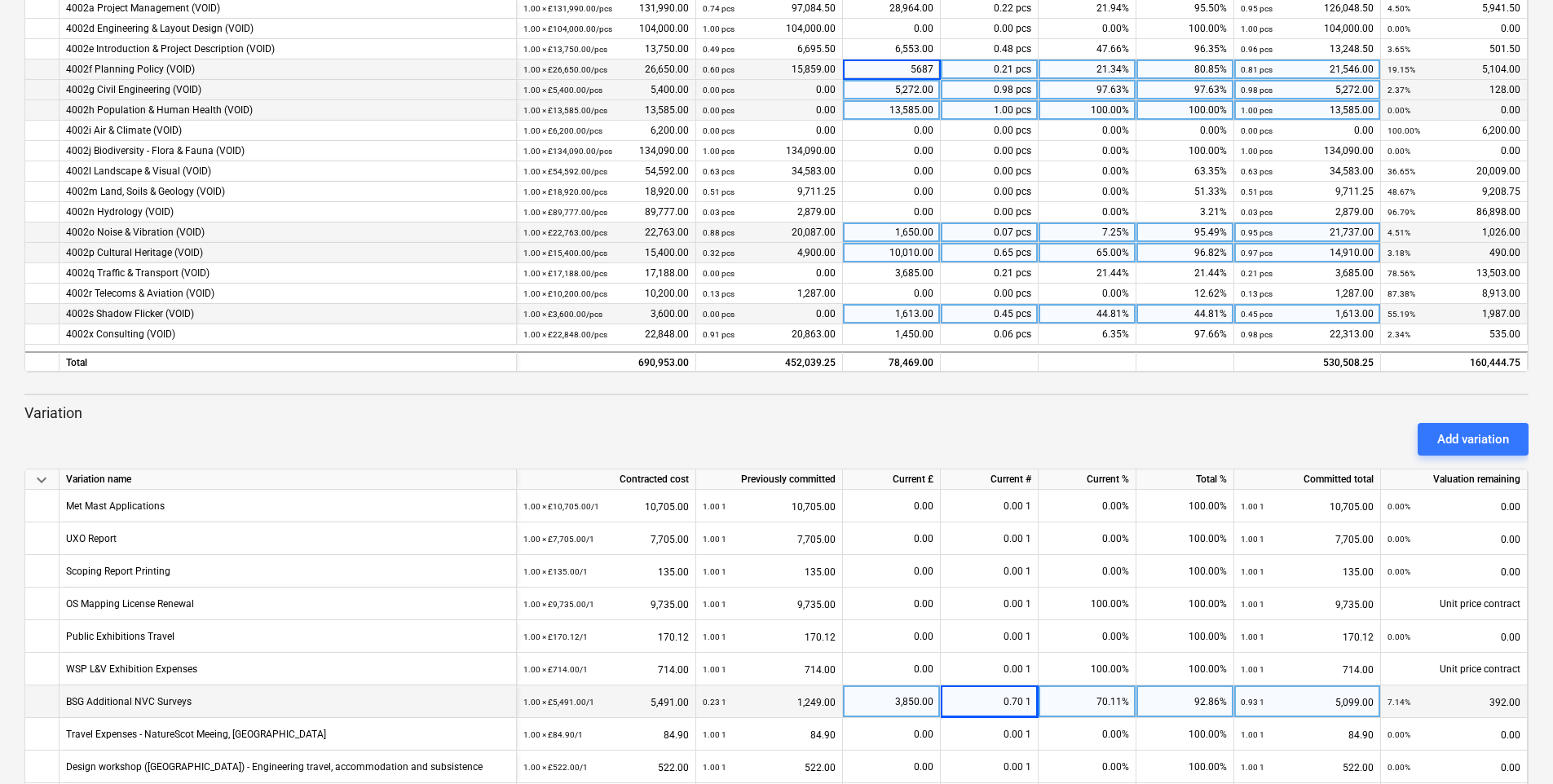
click at [916, 88] on div "5,272.00" at bounding box center [892, 89] width 97 height 20
type input "4930"
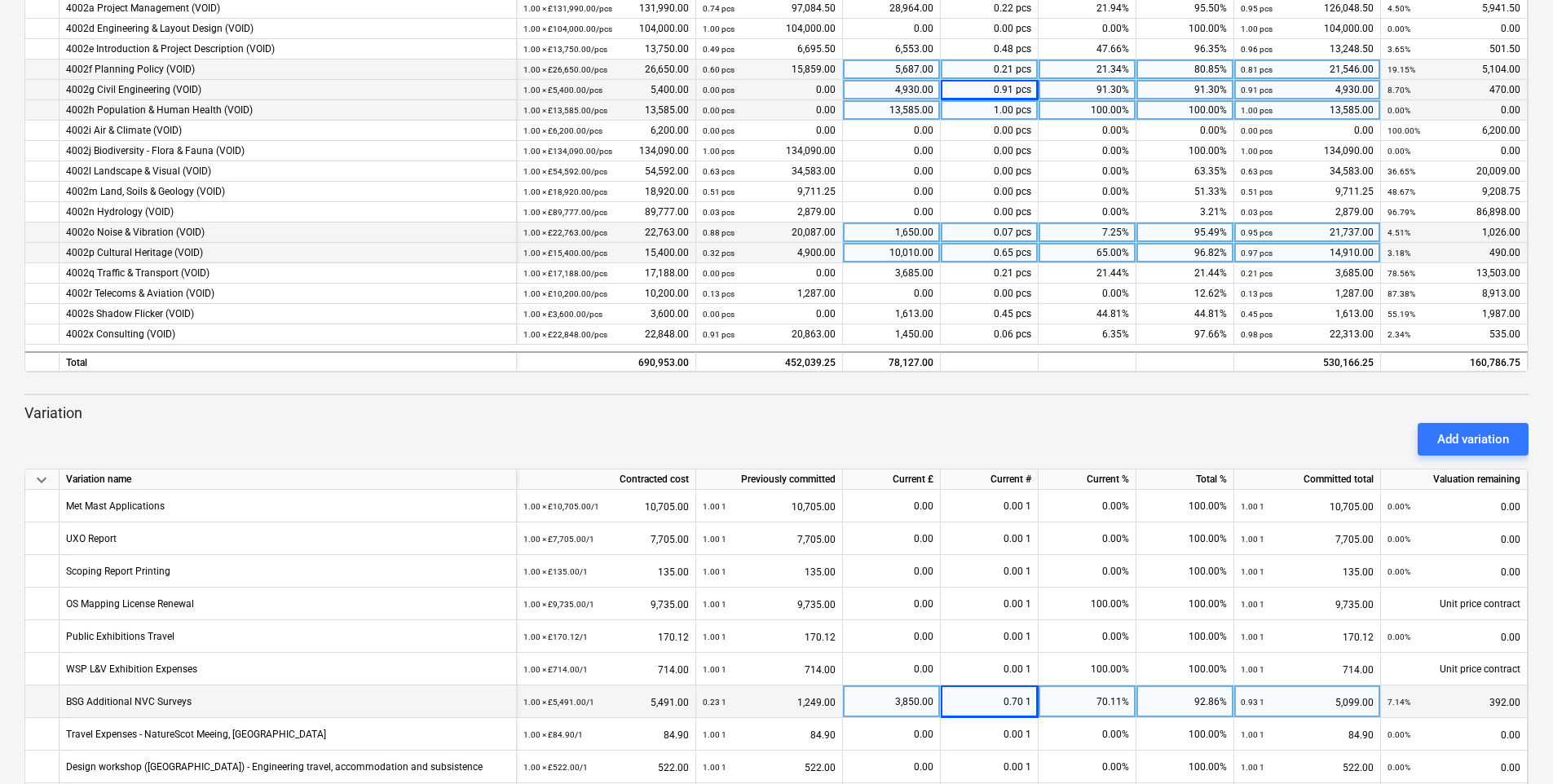
click at [1009, 418] on div "Add variation" at bounding box center [776, 439] width 1517 height 46
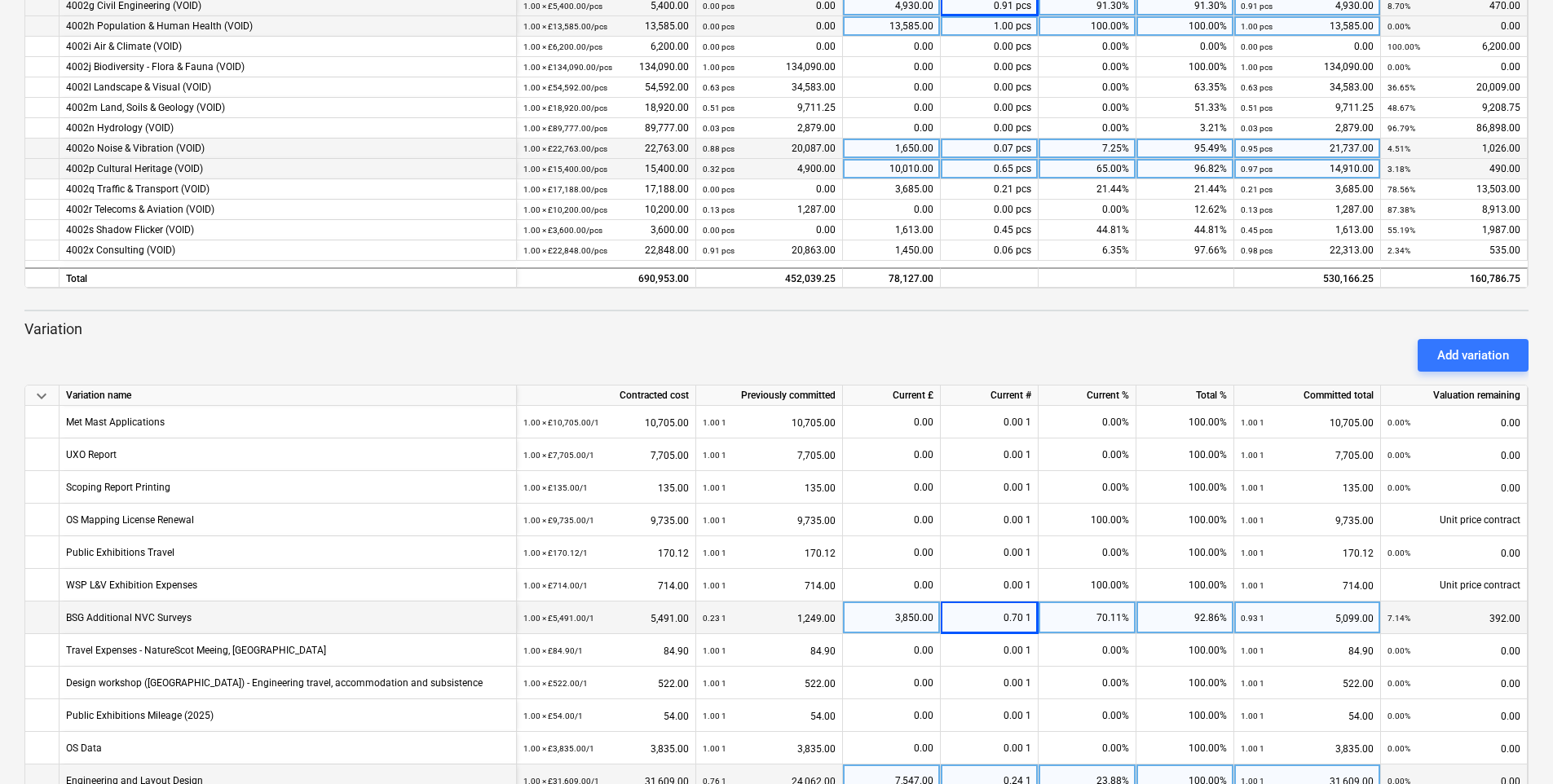
scroll to position [473, 0]
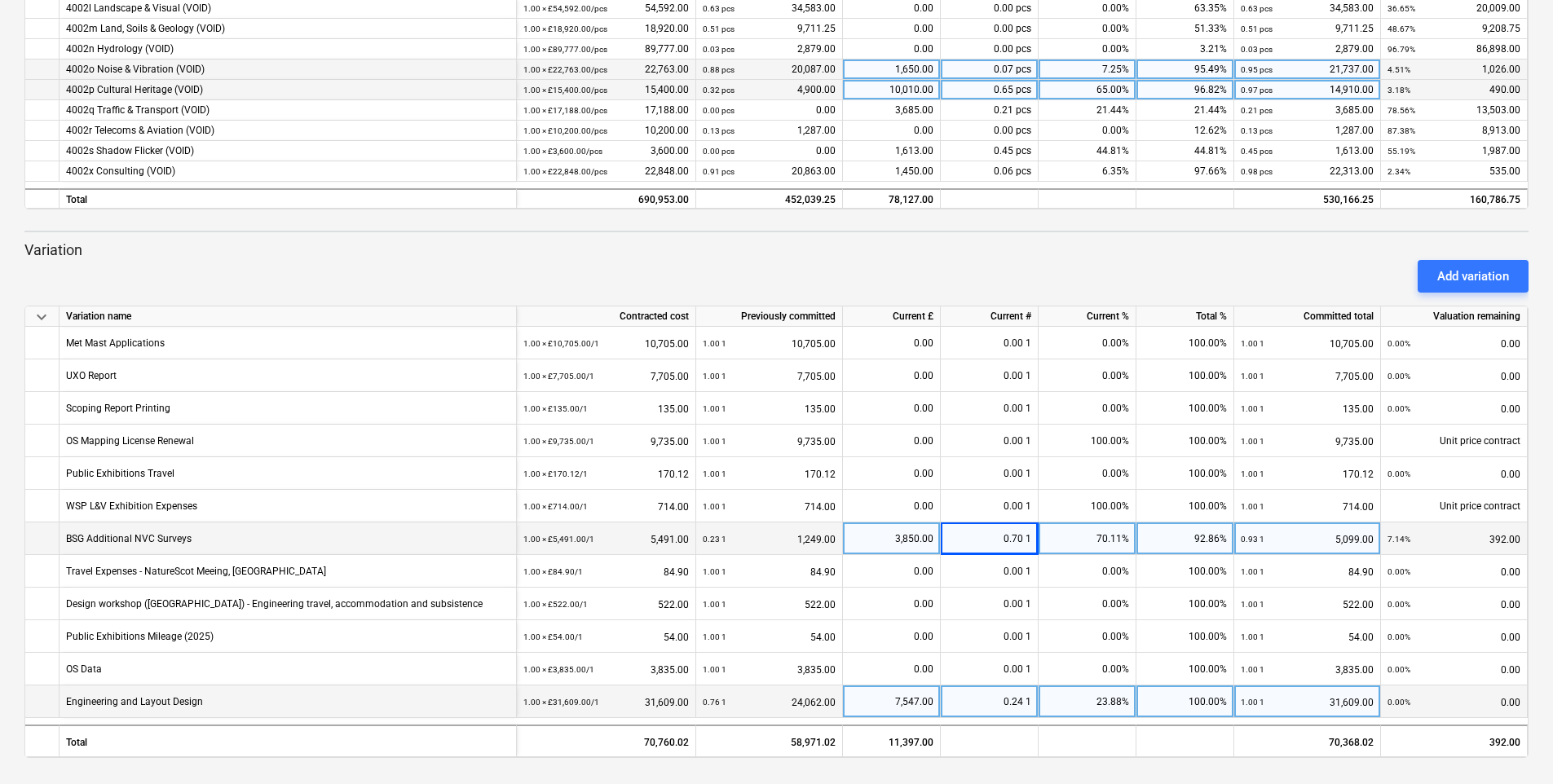
click at [990, 249] on p "Variation" at bounding box center [776, 250] width 1504 height 19
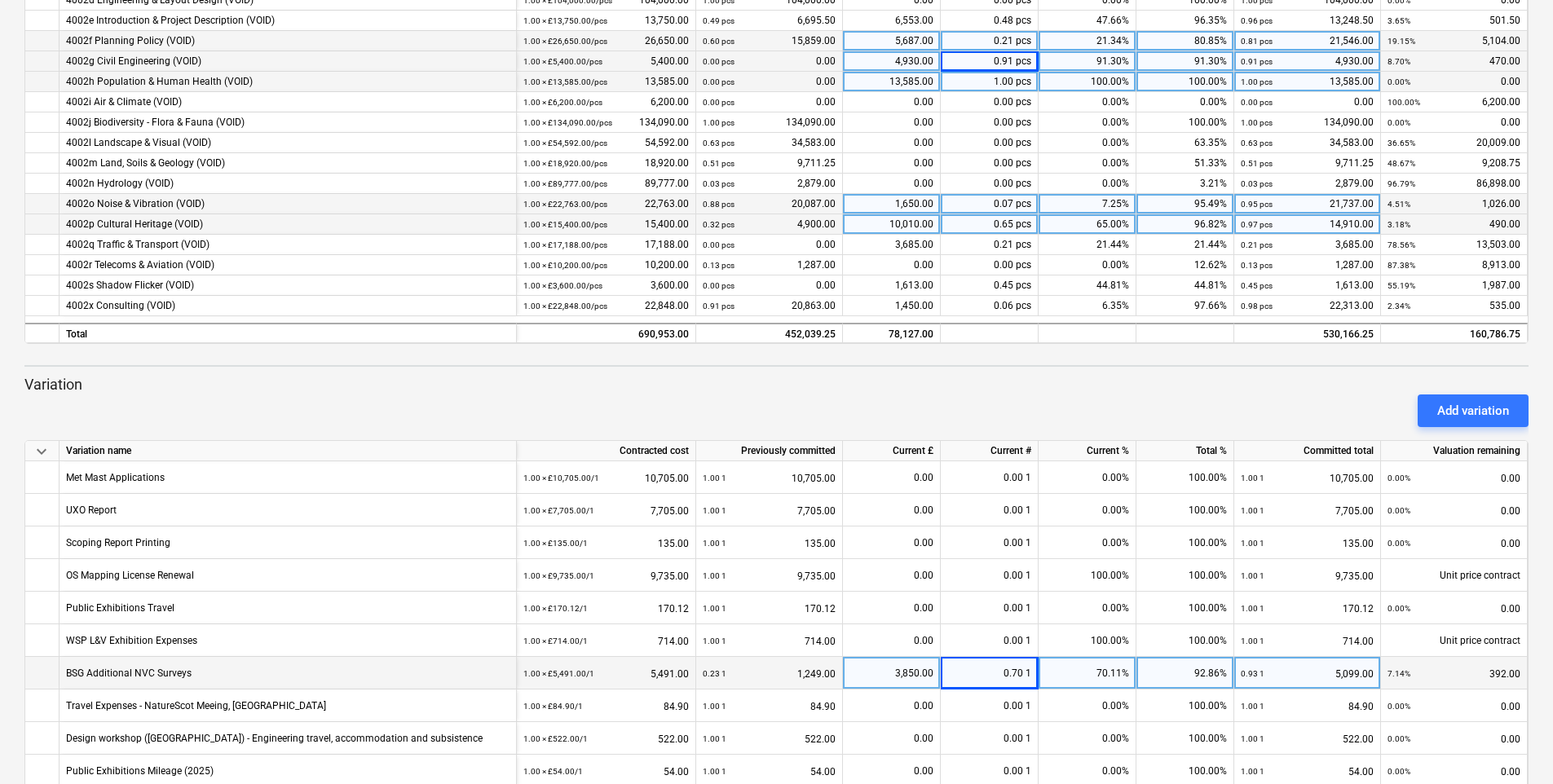
scroll to position [311, 0]
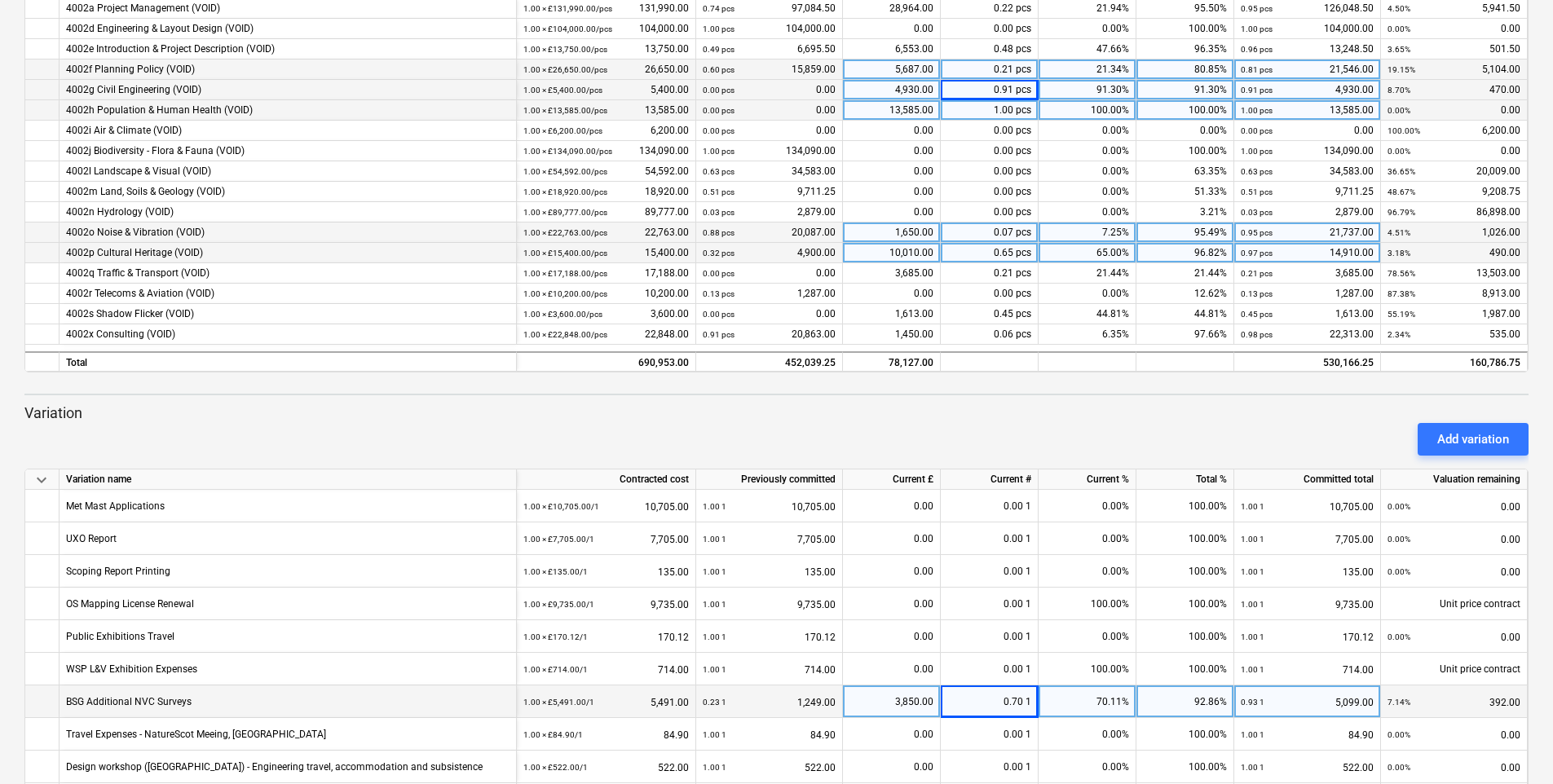
click at [913, 88] on div "4,930.00" at bounding box center [892, 89] width 97 height 20
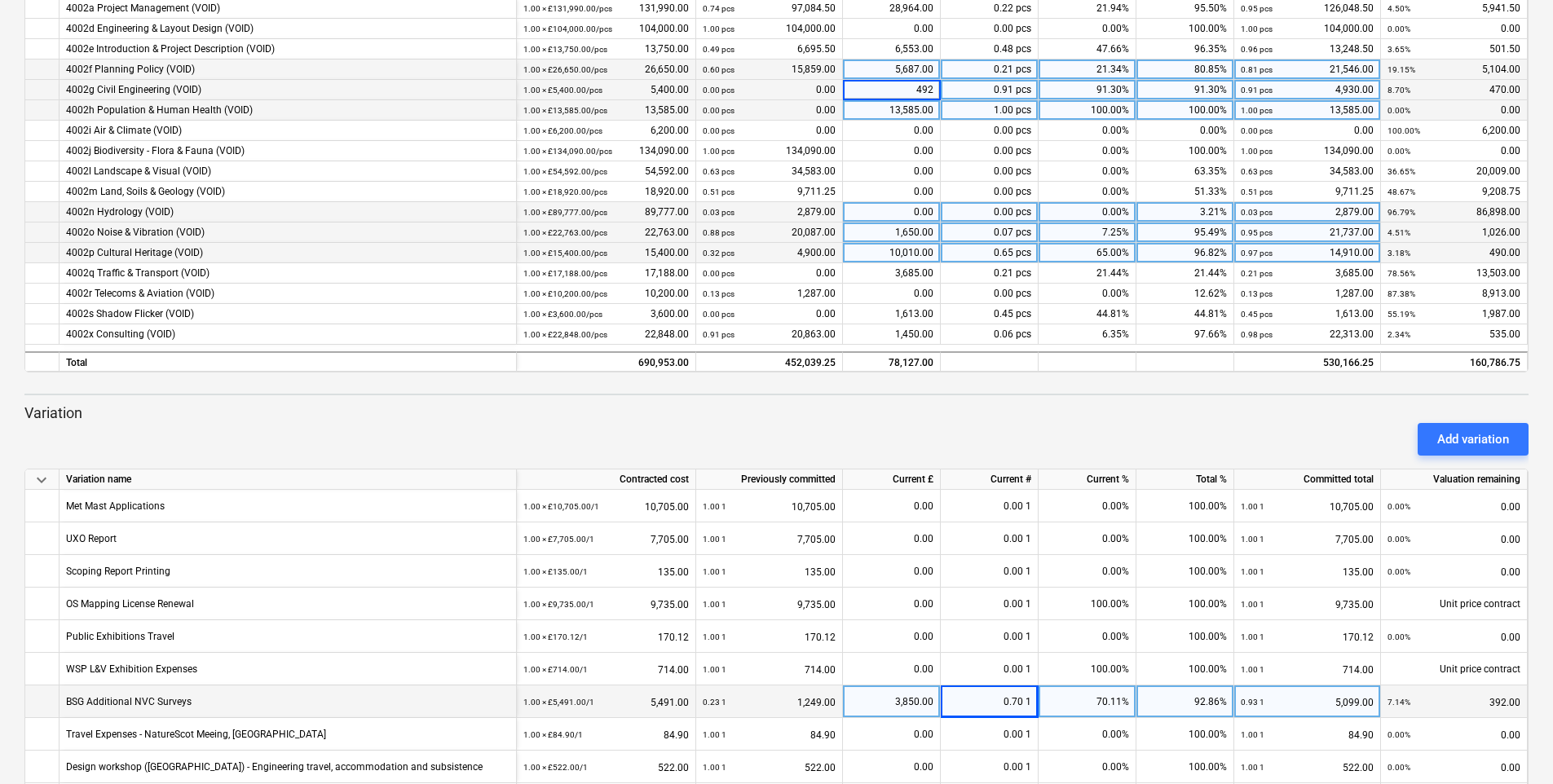
type input "4928"
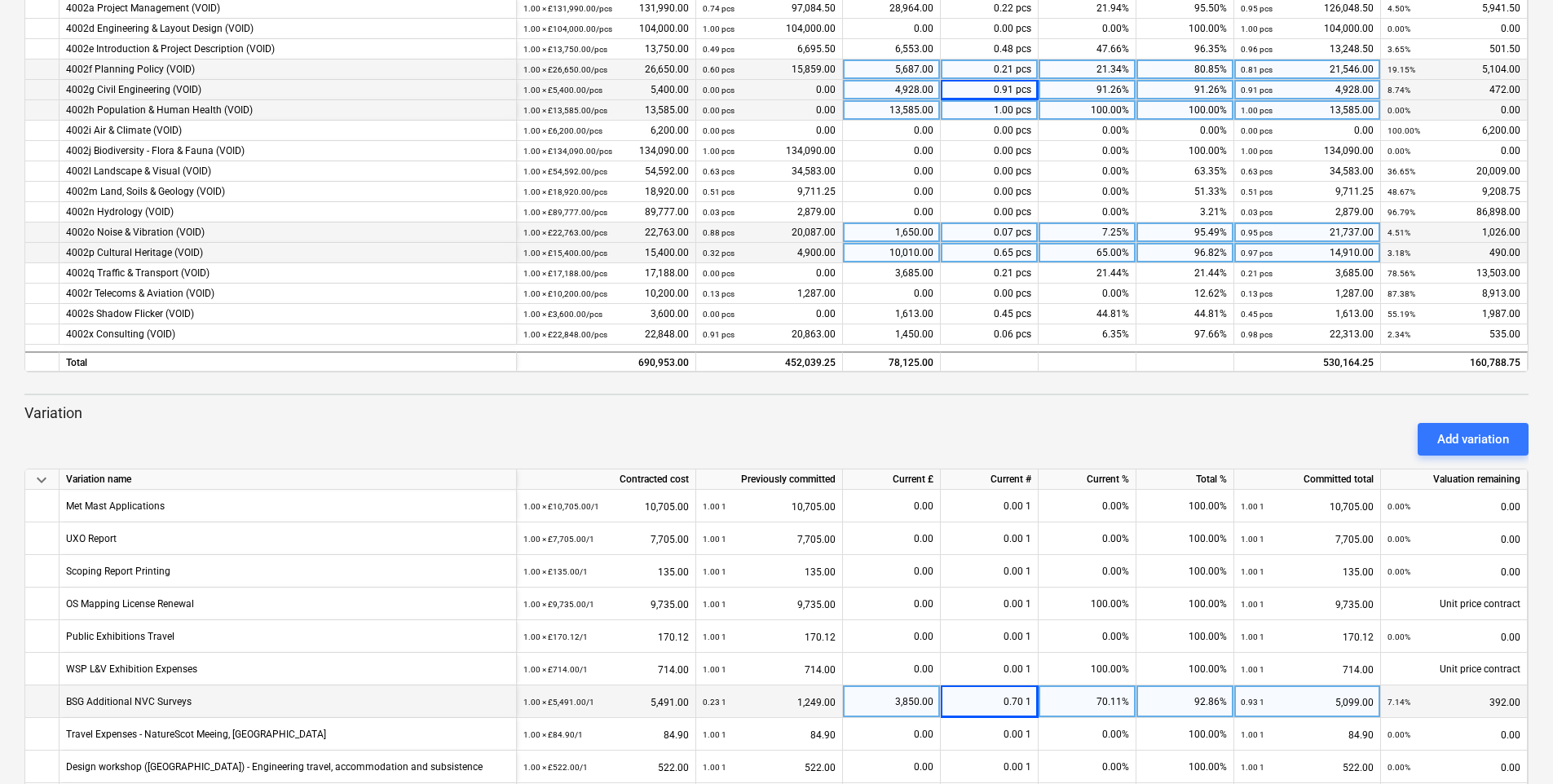
click at [892, 406] on p "Variation" at bounding box center [776, 413] width 1504 height 19
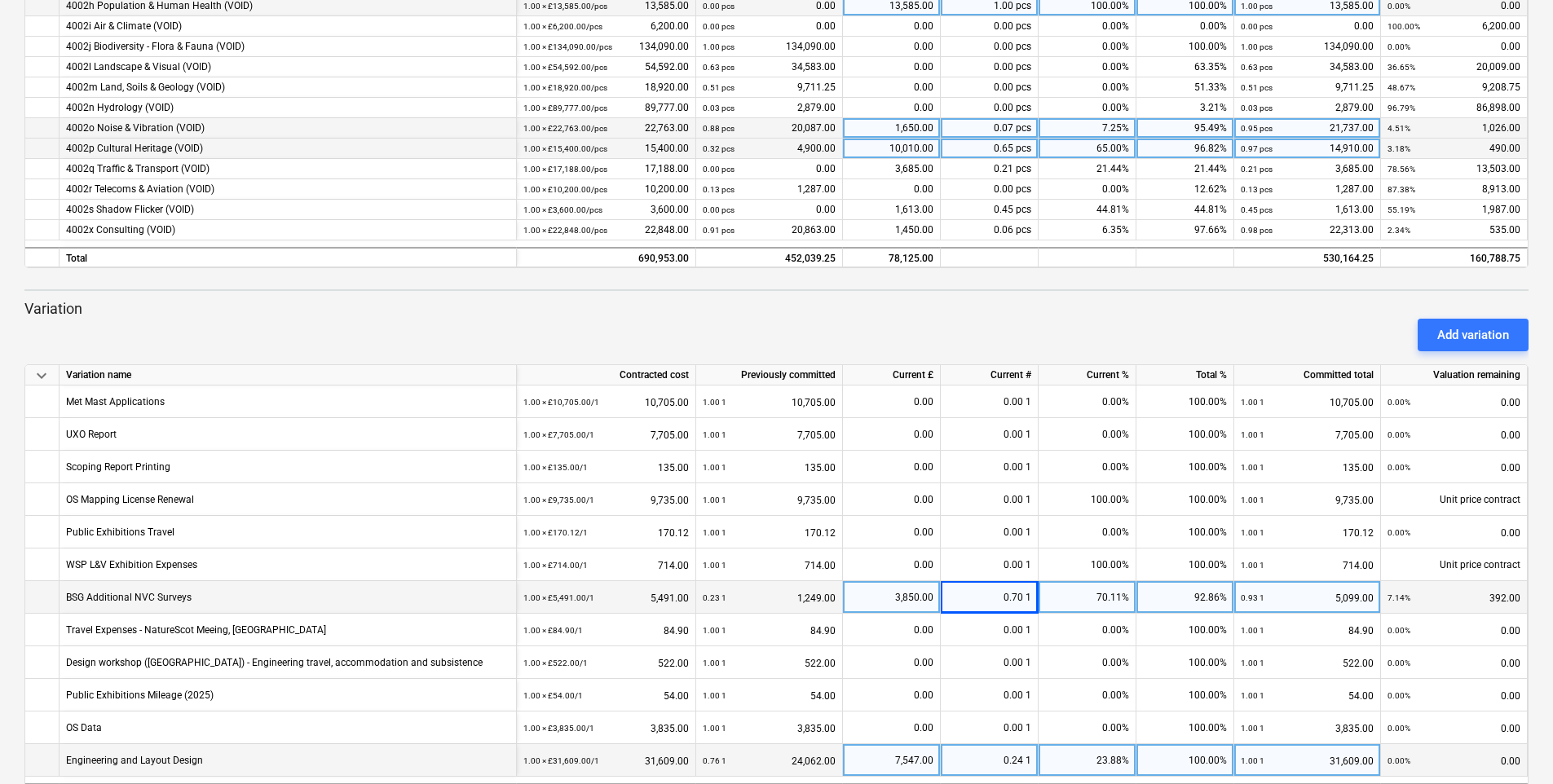
scroll to position [473, 0]
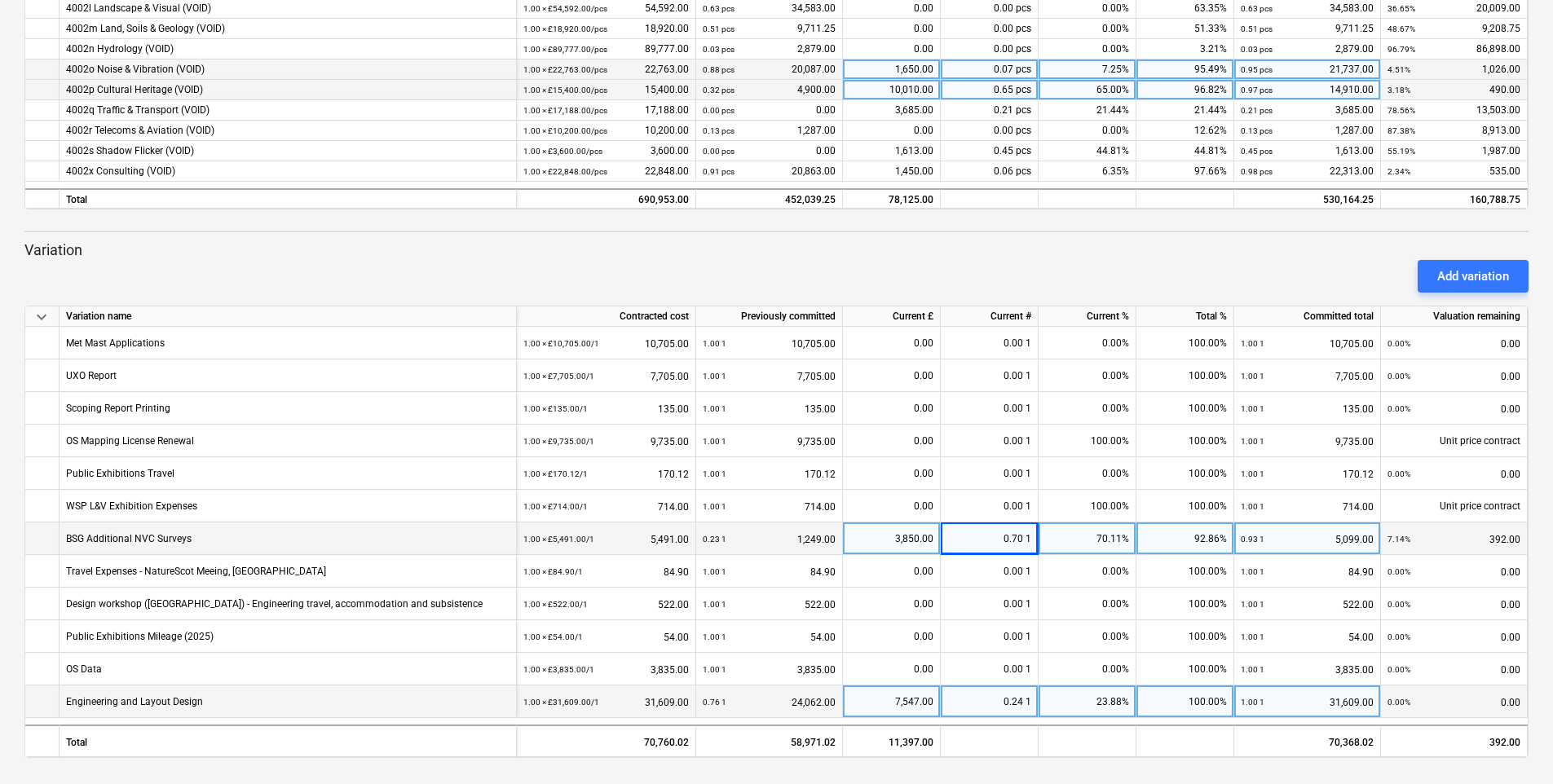
drag, startPoint x: 951, startPoint y: 262, endPoint x: 979, endPoint y: 269, distance: 28.9
click at [950, 262] on div "Add variation" at bounding box center [776, 276] width 1517 height 46
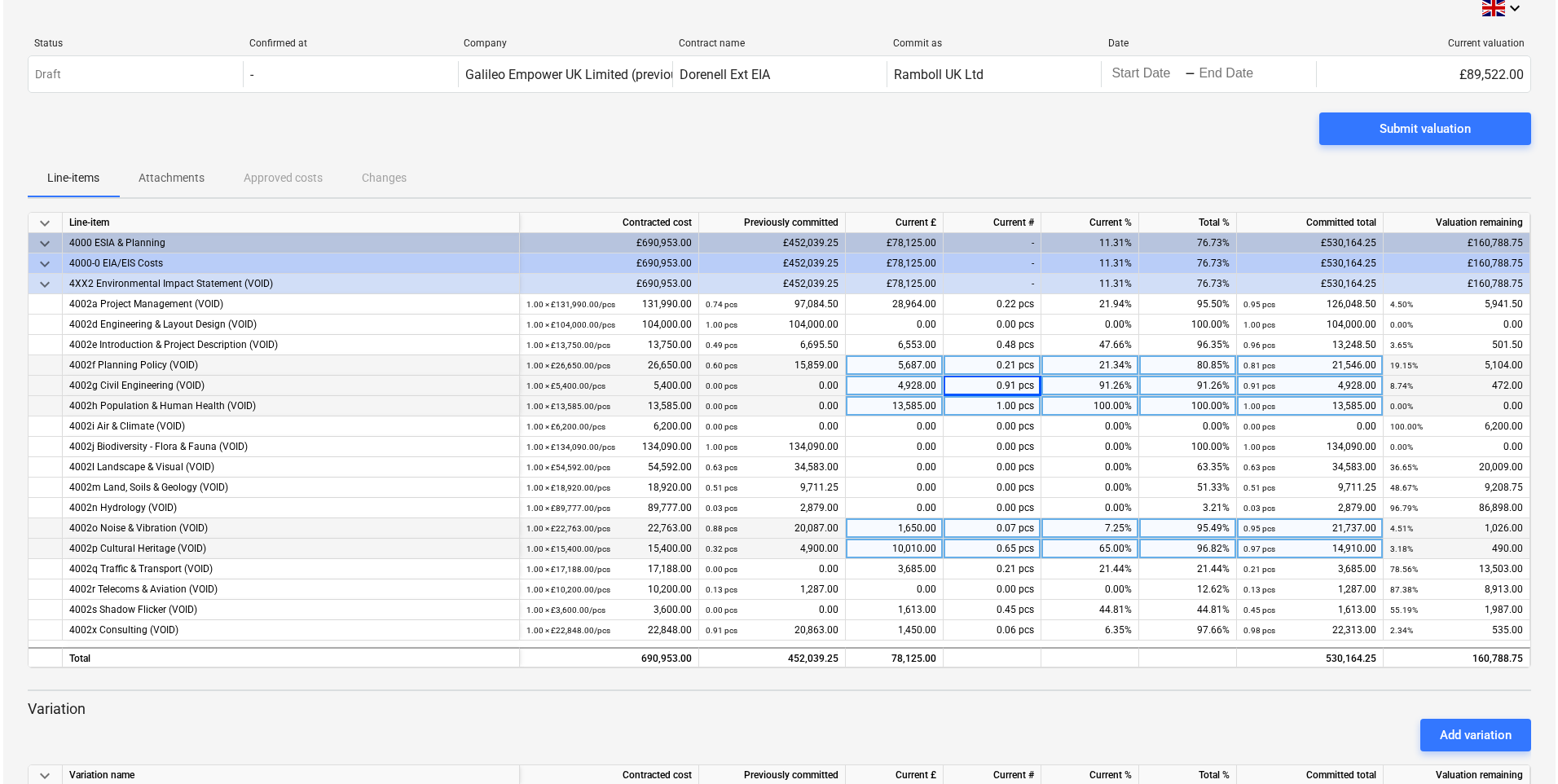
scroll to position [0, 0]
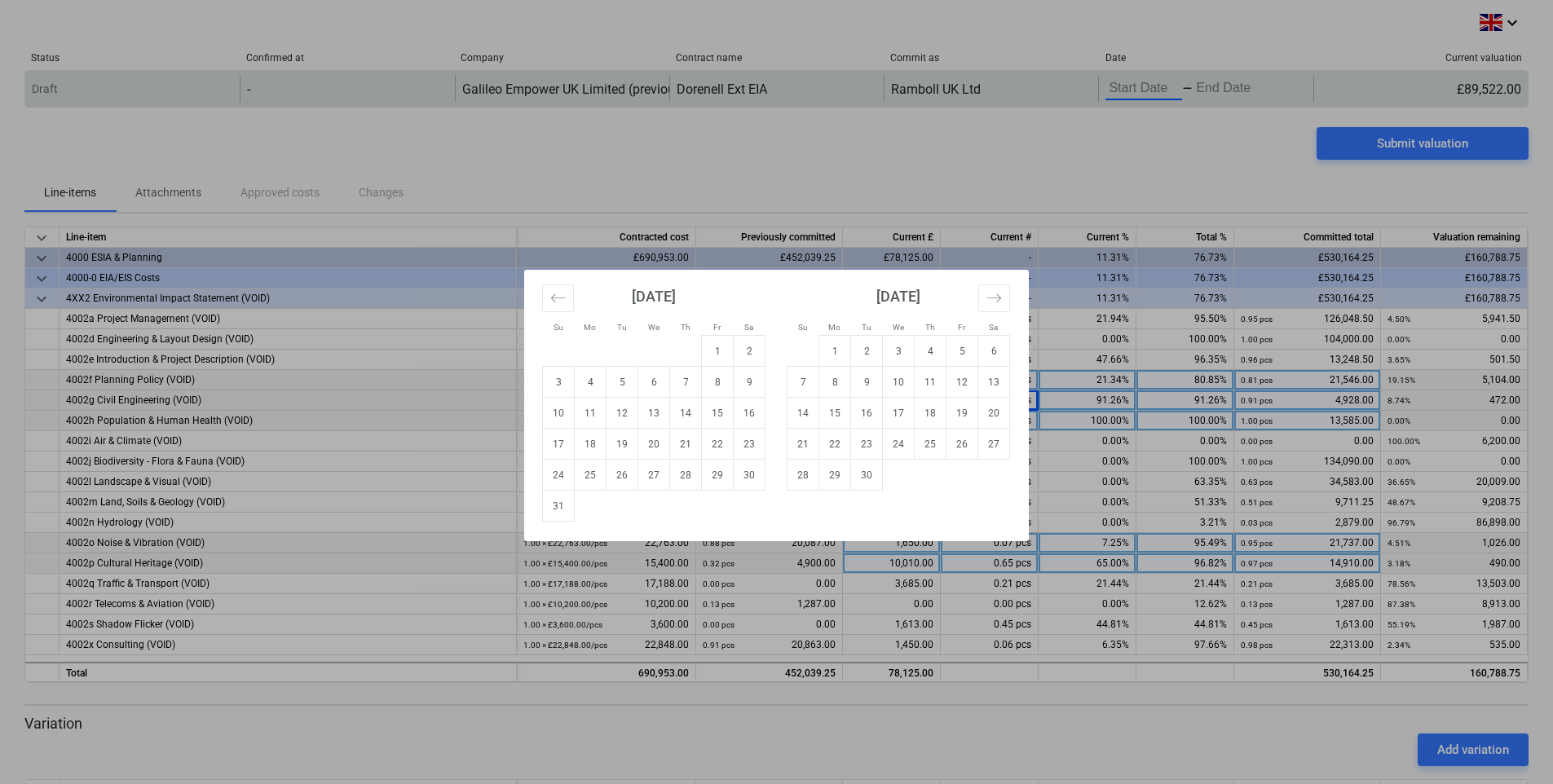
click at [1130, 92] on body "keyboard_arrow_down Status Confirmed at Company Contract name Commit as Date Cu…" at bounding box center [776, 392] width 1553 height 784
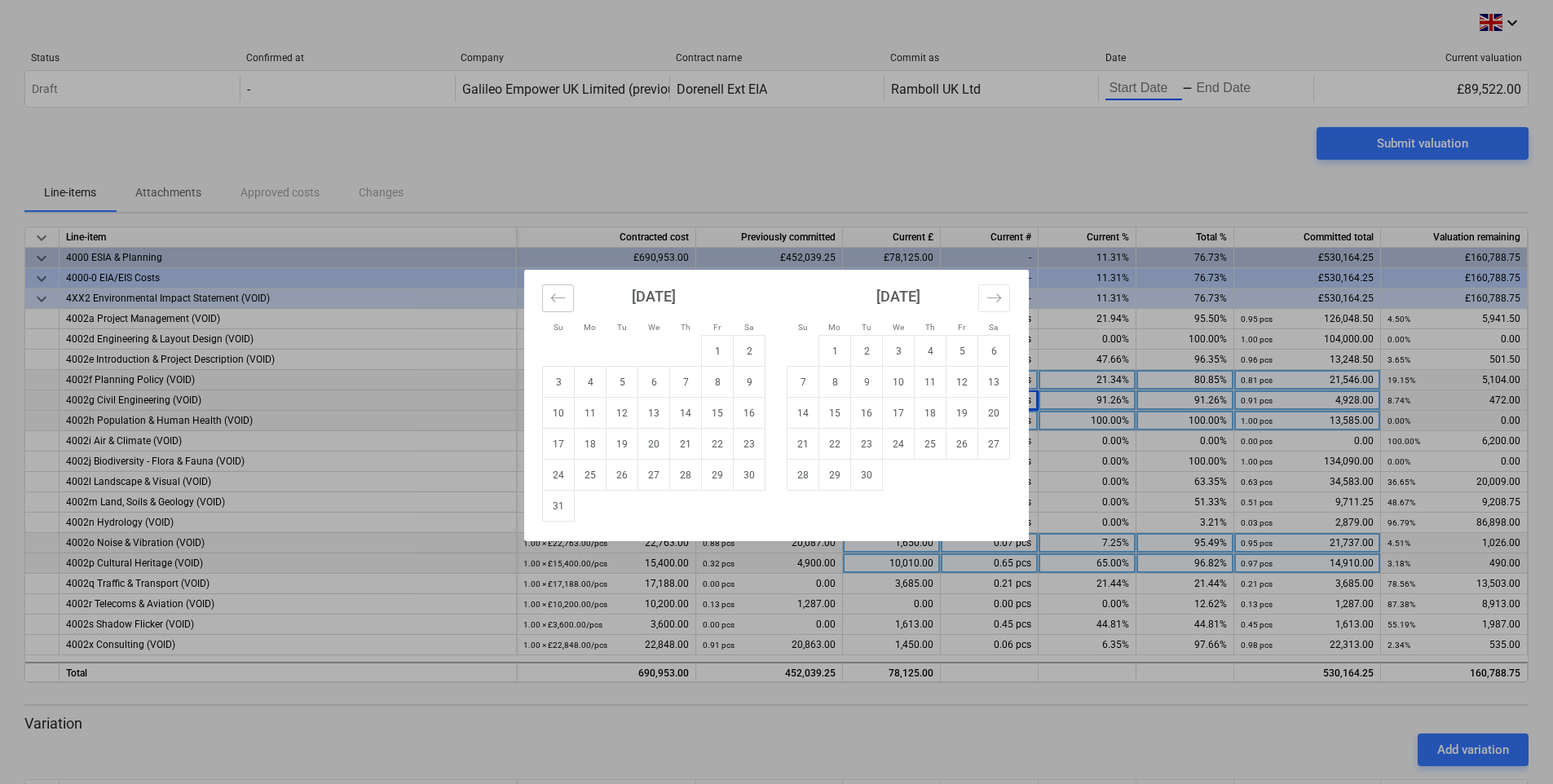
click at [552, 290] on icon "Move backward to switch to the previous month." at bounding box center [557, 297] width 15 height 15
click at [552, 290] on icon "Move backward to switch to the previous month." at bounding box center [557, 297] width 15 height 15
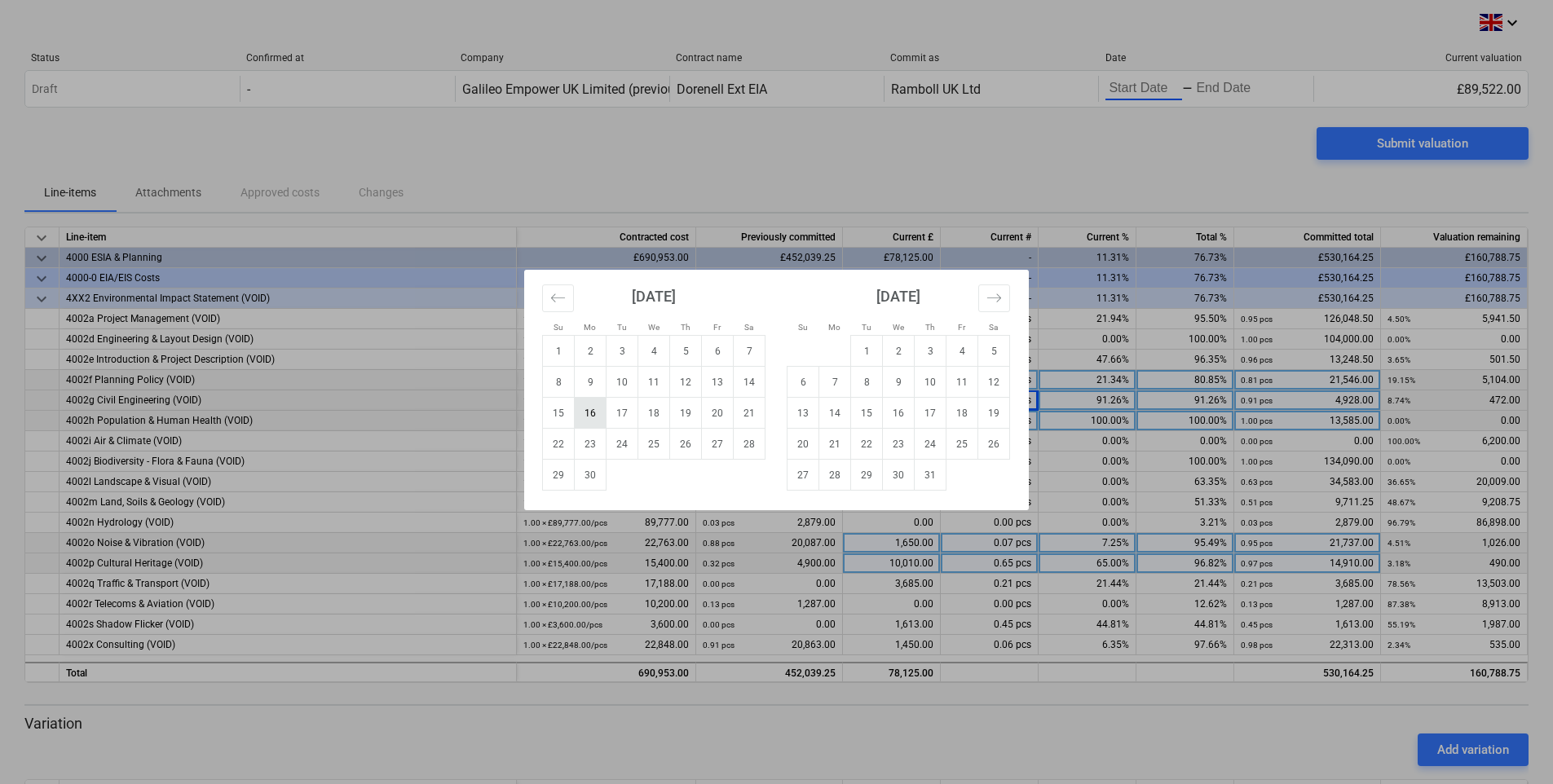
click at [591, 413] on td "16" at bounding box center [591, 412] width 32 height 31
type input "[DATE]"
click at [999, 299] on icon "Move forward to switch to the next month." at bounding box center [993, 297] width 15 height 15
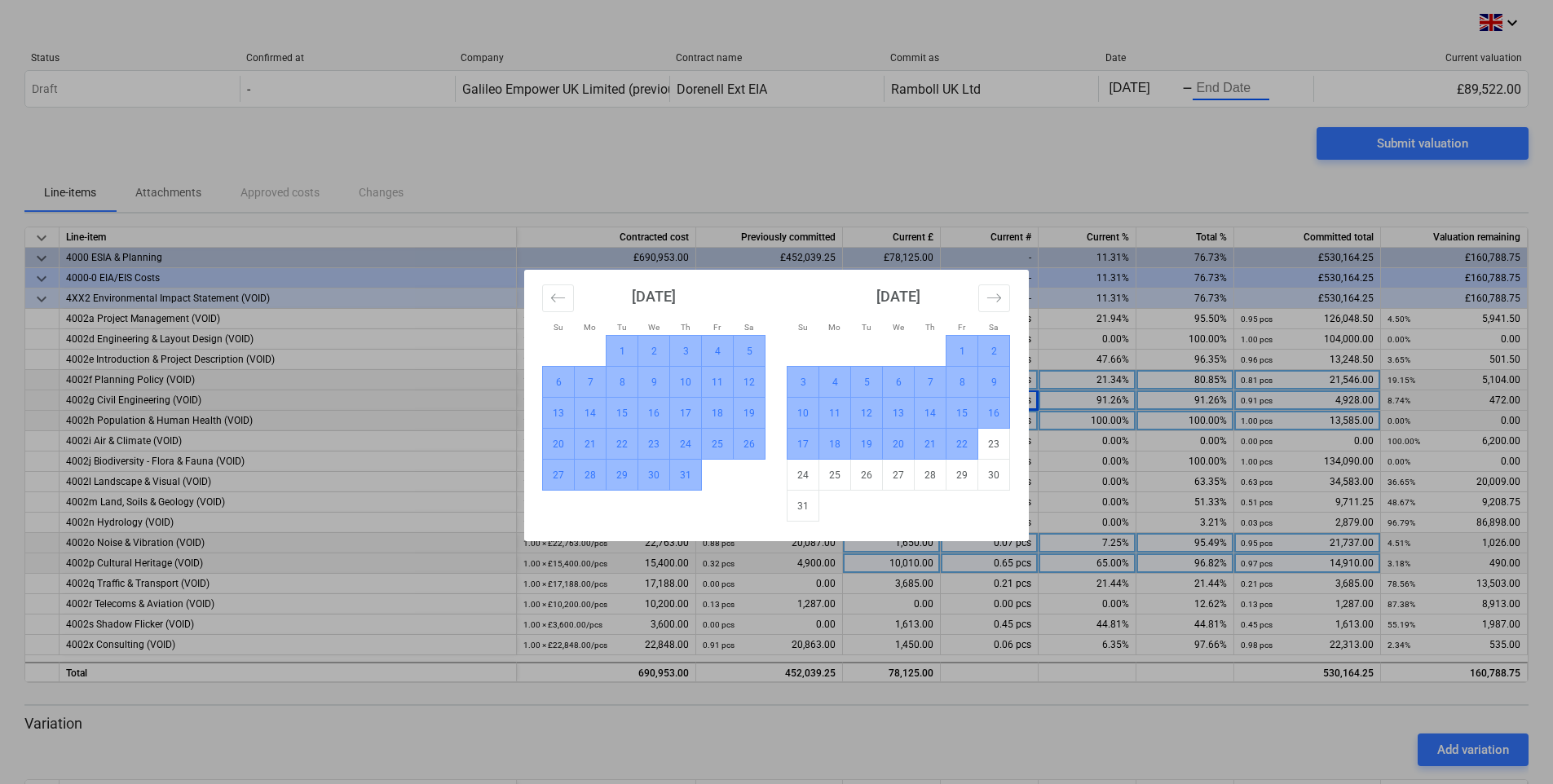
click at [962, 445] on td "22" at bounding box center [962, 443] width 32 height 31
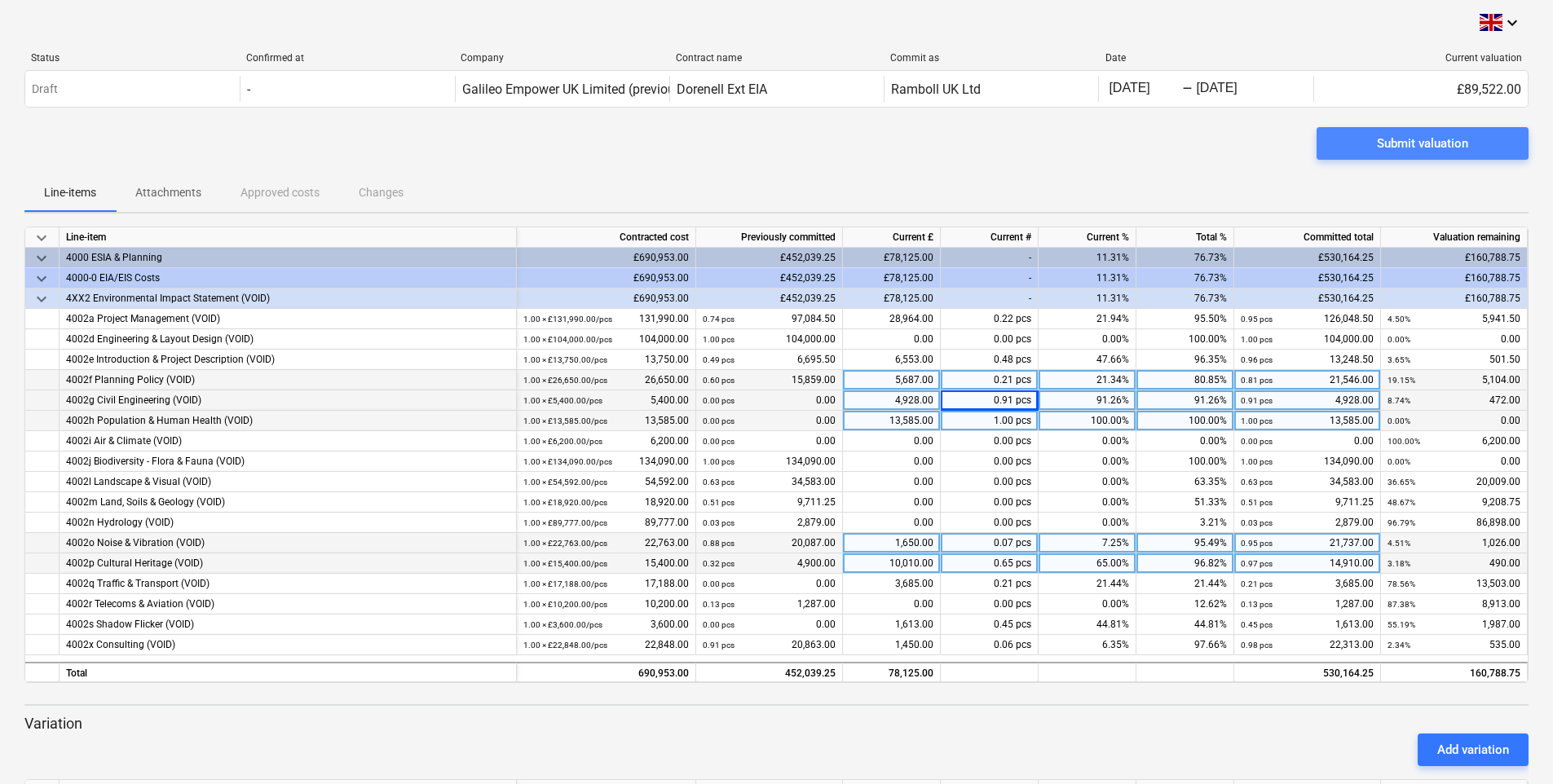
click at [1415, 142] on div "Submit valuation" at bounding box center [1422, 143] width 91 height 21
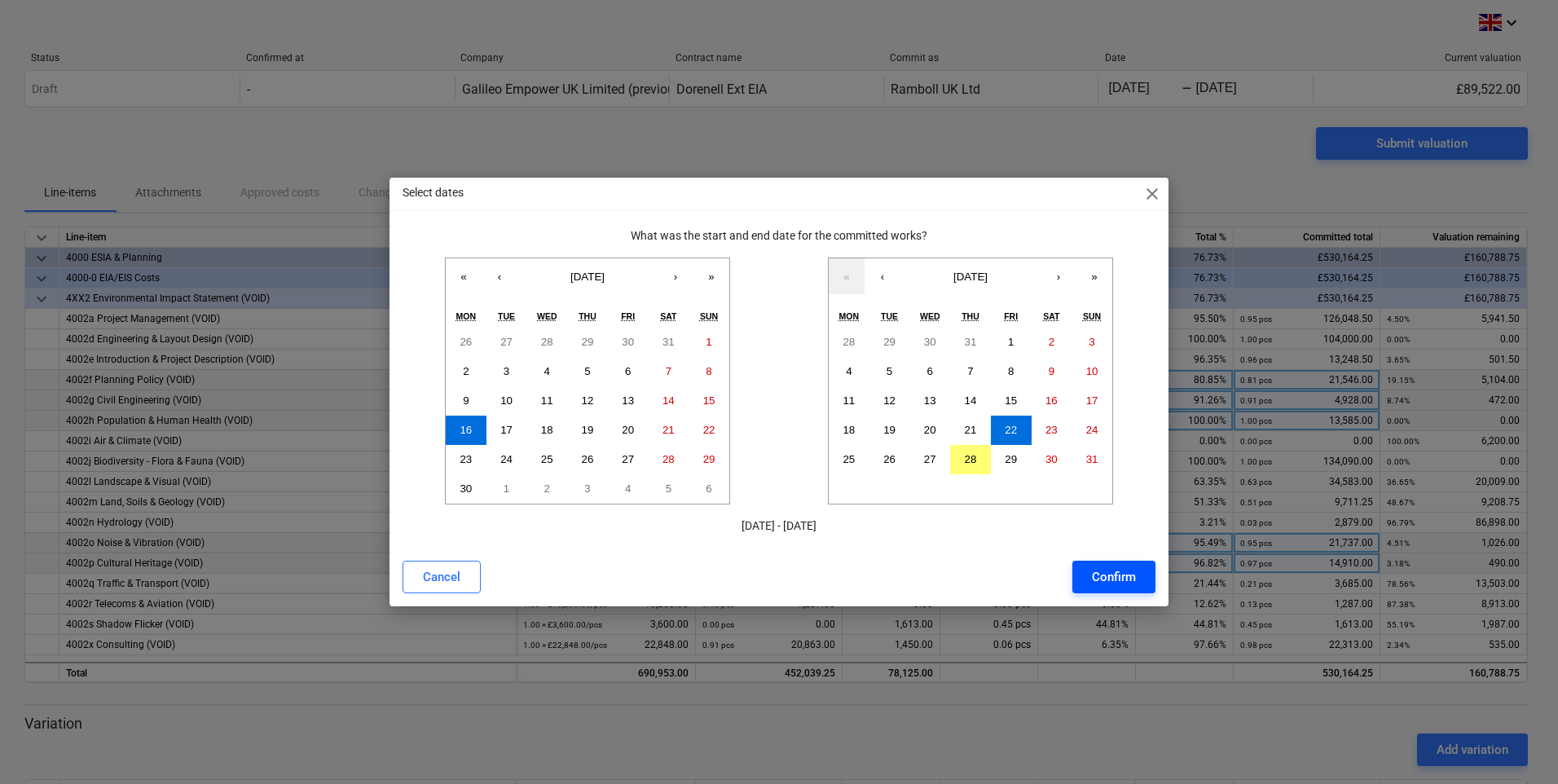
click at [1118, 580] on div "Confirm" at bounding box center [1115, 577] width 44 height 21
